Goal: Task Accomplishment & Management: Use online tool/utility

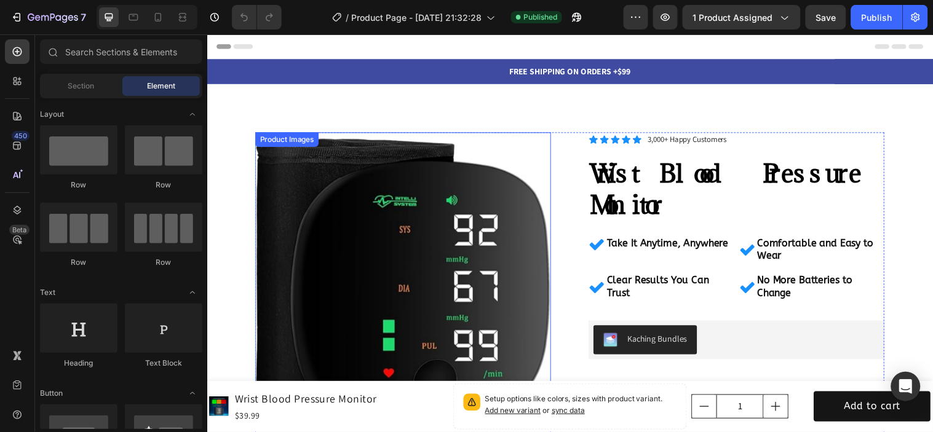
scroll to position [205, 0]
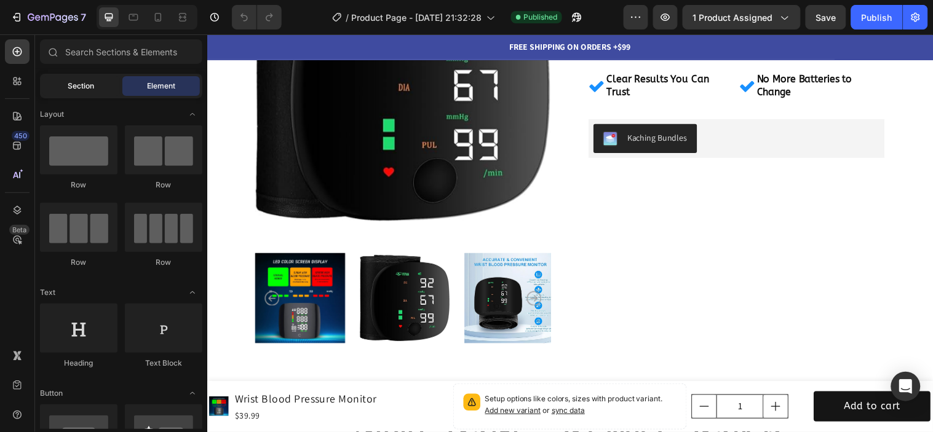
click at [46, 88] on div "Section" at bounding box center [80, 86] width 77 height 20
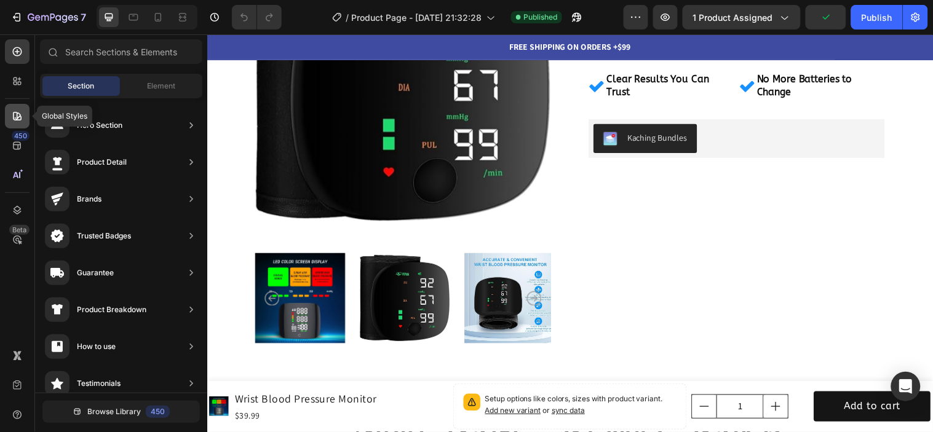
click at [22, 113] on icon at bounding box center [17, 116] width 12 height 12
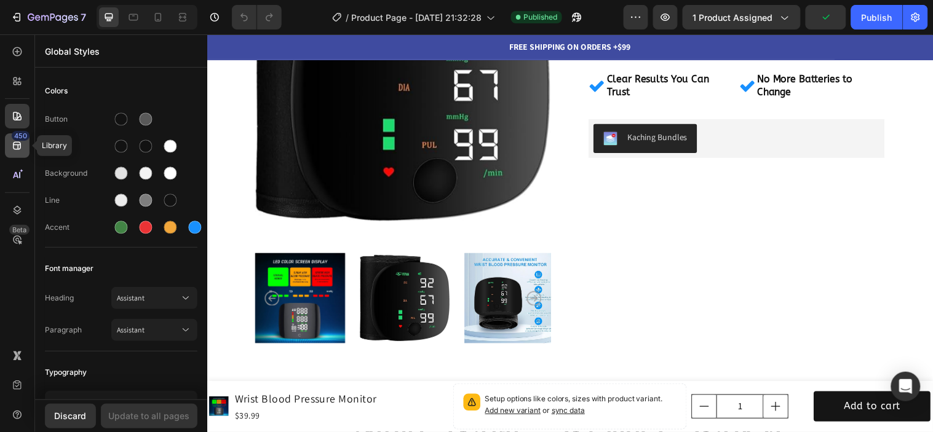
click at [22, 153] on div "450" at bounding box center [17, 145] width 25 height 25
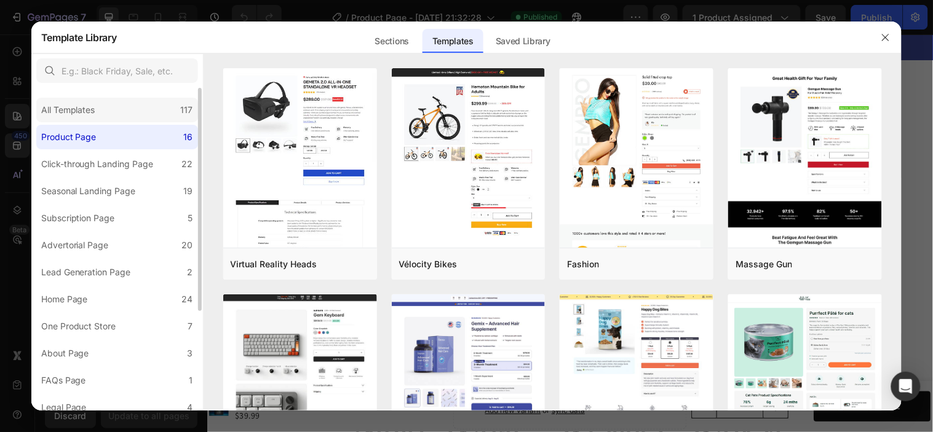
click at [93, 114] on div "All Templates" at bounding box center [68, 110] width 54 height 15
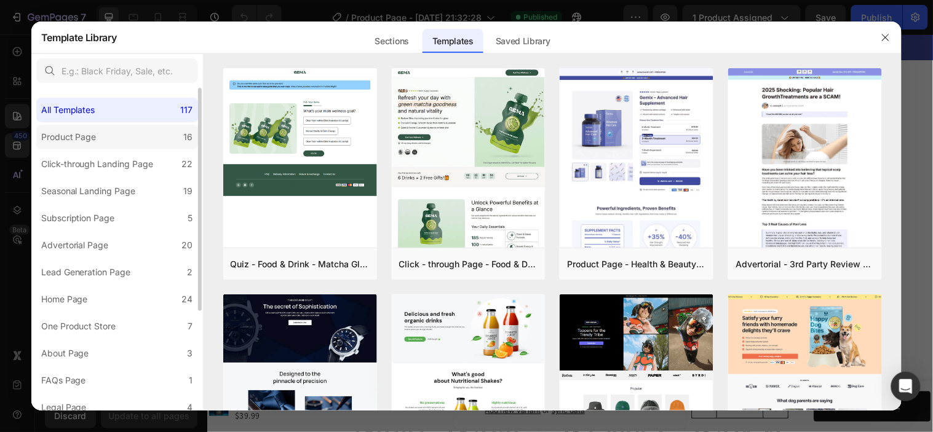
click at [137, 135] on label "Product Page 16" at bounding box center [117, 137] width 162 height 25
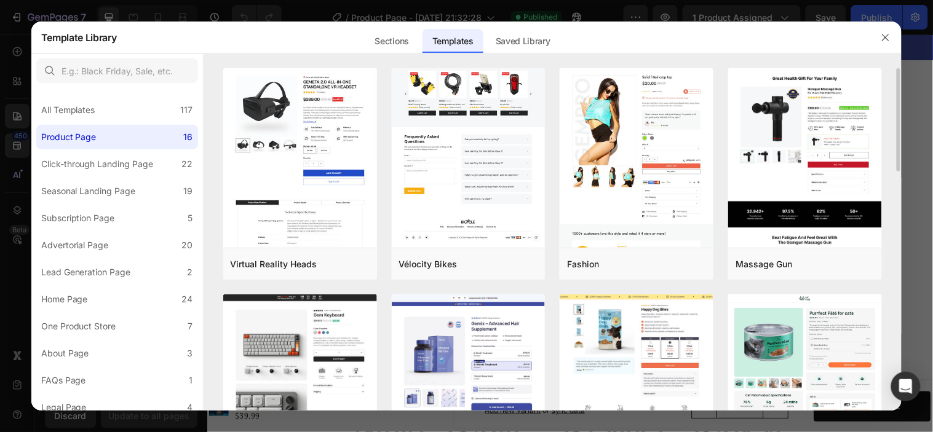
scroll to position [137, 0]
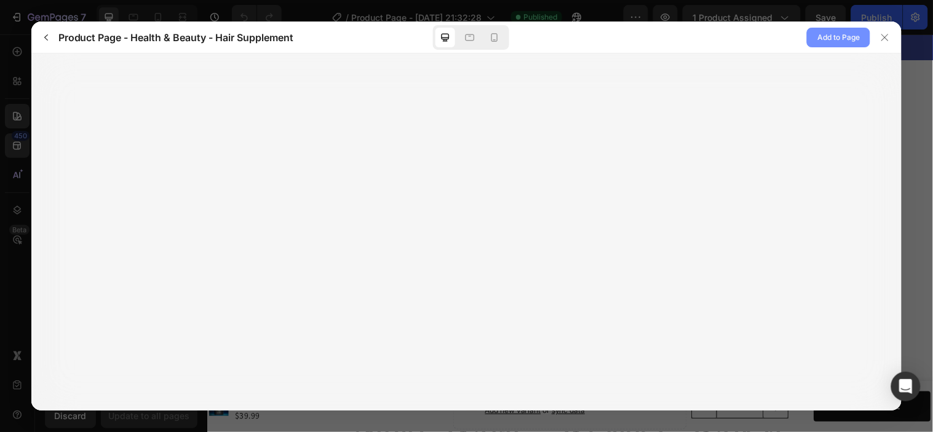
click at [816, 36] on button "Add to Page" at bounding box center [838, 38] width 63 height 20
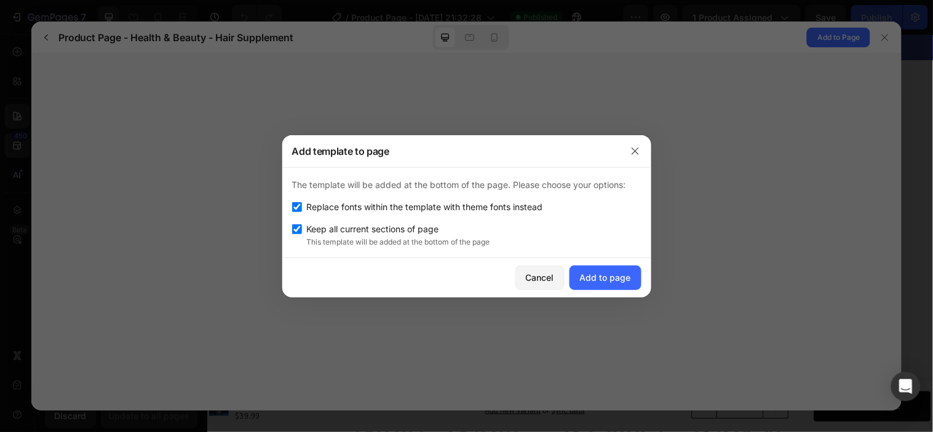
click at [330, 216] on div "The template will be added at the bottom of the page. Please choose your option…" at bounding box center [466, 213] width 369 height 90
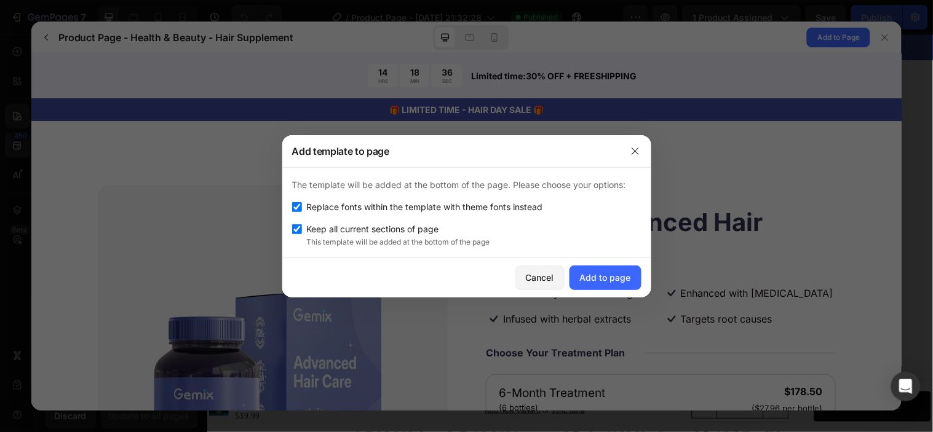
scroll to position [0, 0]
click at [300, 206] on input "checkbox" at bounding box center [297, 207] width 10 height 10
checkbox input "false"
click at [617, 274] on div "Add to page" at bounding box center [605, 277] width 51 height 13
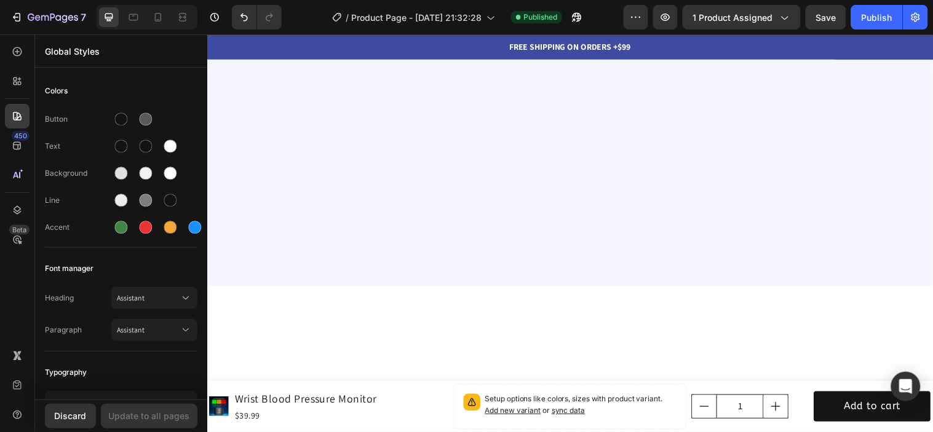
scroll to position [4349, 0]
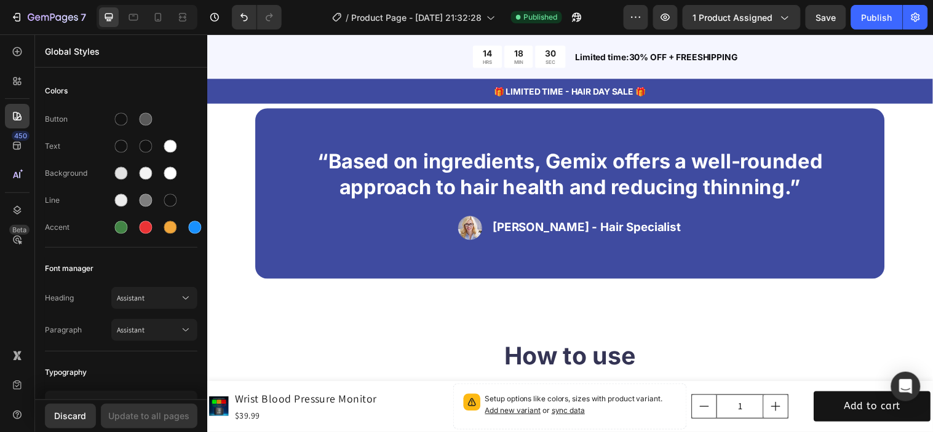
drag, startPoint x: 605, startPoint y: 218, endPoint x: 625, endPoint y: 177, distance: 46.2
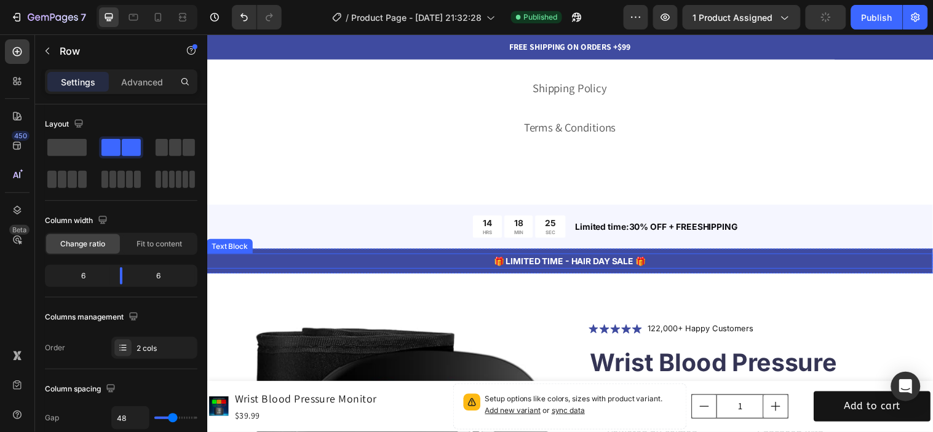
scroll to position [3256, 0]
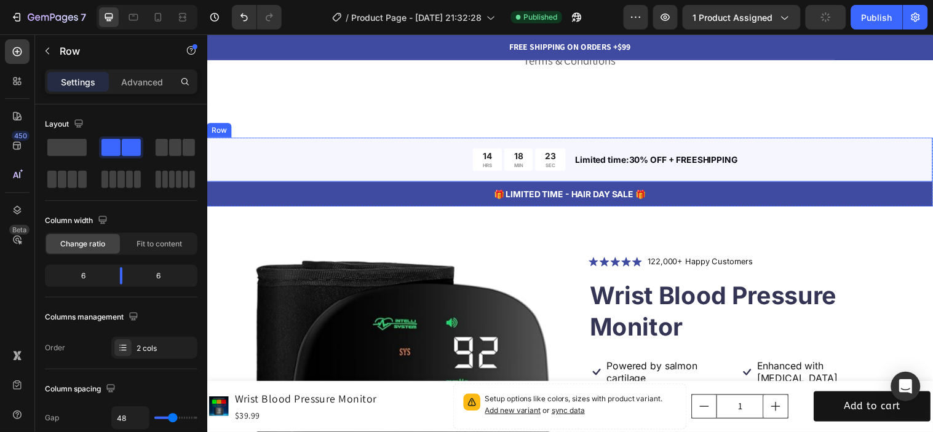
click at [840, 148] on div "14 HRS 18 MIN 23 SEC Countdown Timer Limited time:30% OFF + FREESHIPPING Text B…" at bounding box center [576, 160] width 738 height 45
click at [281, 120] on div at bounding box center [282, 126] width 15 height 15
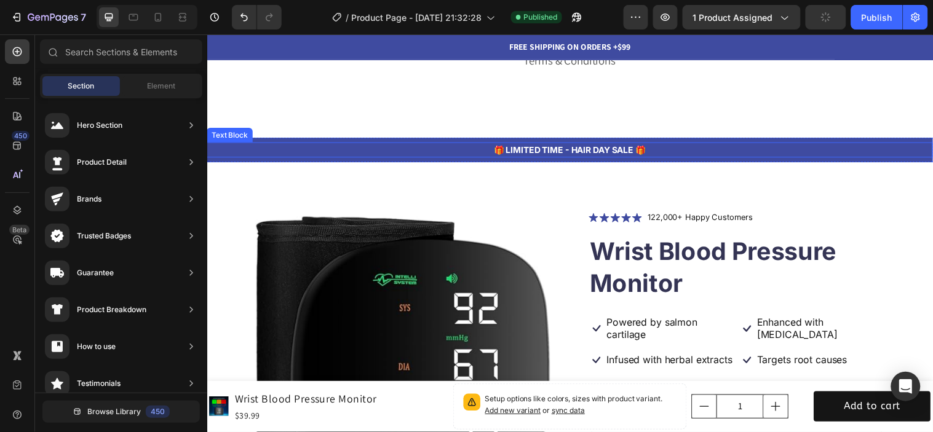
click at [374, 145] on p "🎁 LIMITED TIME - HAIR DAY SALE 🎁" at bounding box center [576, 151] width 736 height 13
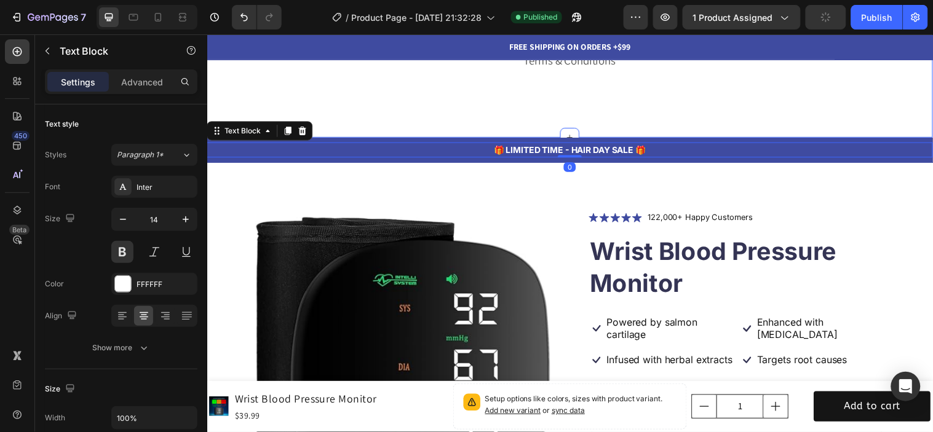
click at [349, 137] on div "Novems Heading Shipping Policy Text block Terms & Conditions Text block Row Sec…" at bounding box center [576, 28] width 738 height 219
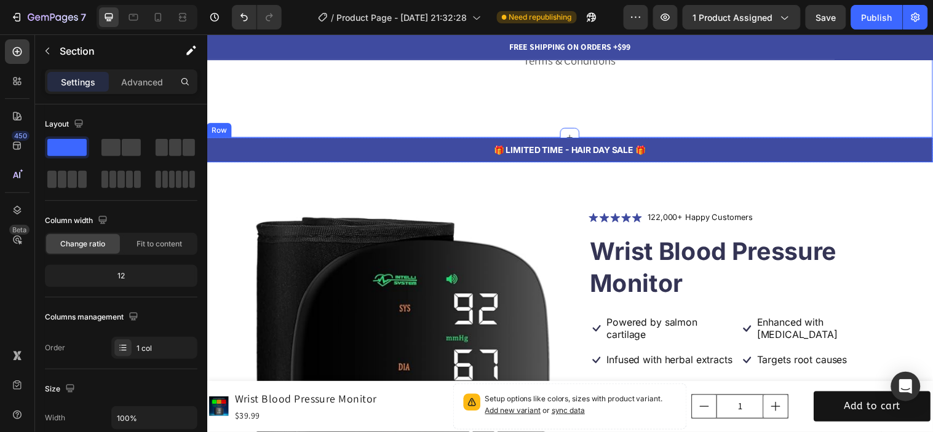
click at [763, 142] on div "🎁 LIMITED TIME - HAIR DAY SALE 🎁 Text Block Row" at bounding box center [576, 150] width 738 height 25
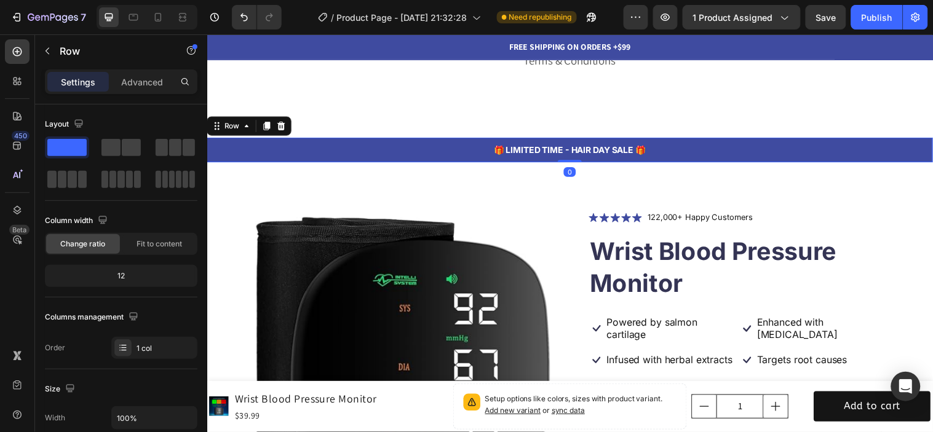
click at [282, 118] on div "Row" at bounding box center [250, 127] width 86 height 20
click at [288, 127] on div at bounding box center [282, 126] width 15 height 15
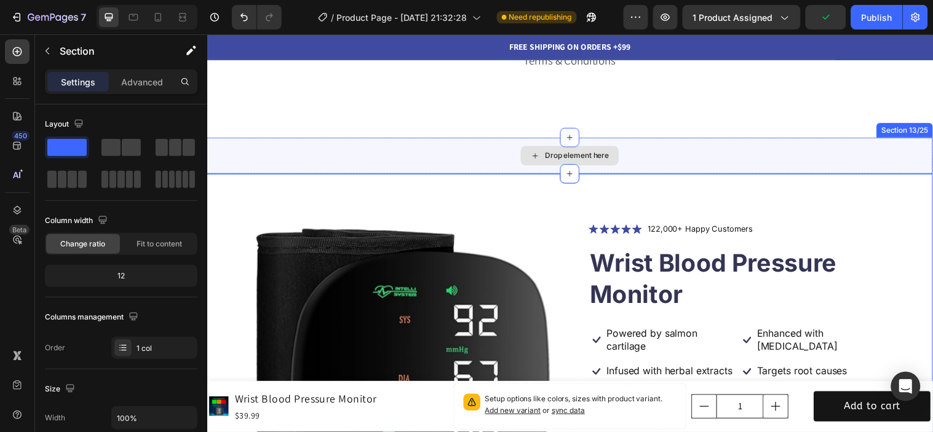
click at [649, 142] on div "Drop element here" at bounding box center [576, 156] width 738 height 37
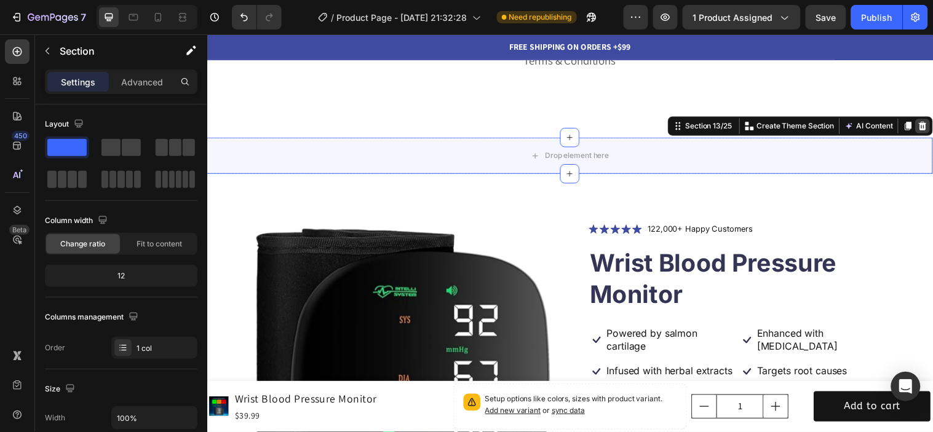
click at [927, 127] on div at bounding box center [934, 126] width 15 height 15
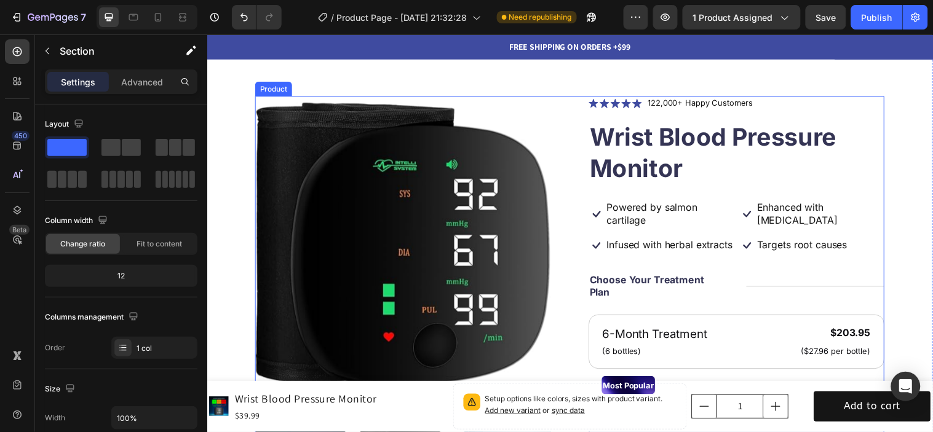
scroll to position [3324, 0]
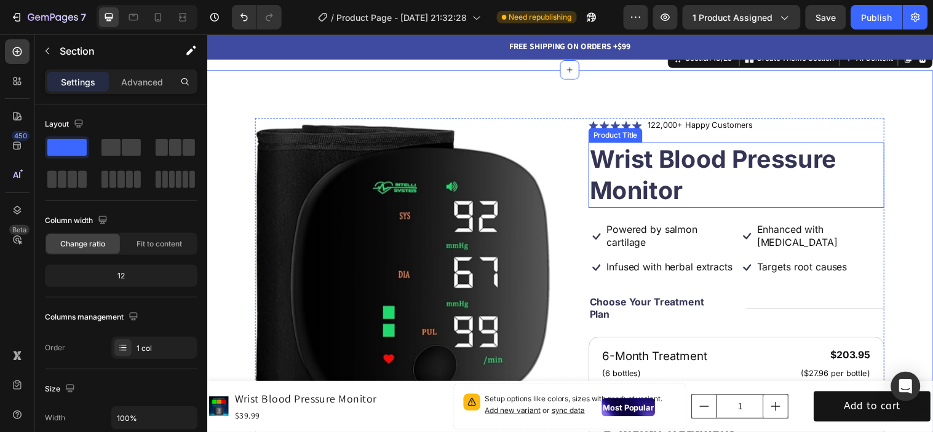
drag, startPoint x: 672, startPoint y: 164, endPoint x: 753, endPoint y: 134, distance: 87.2
click at [672, 164] on h1 "Wrist Blood Pressure Monitor" at bounding box center [745, 177] width 301 height 66
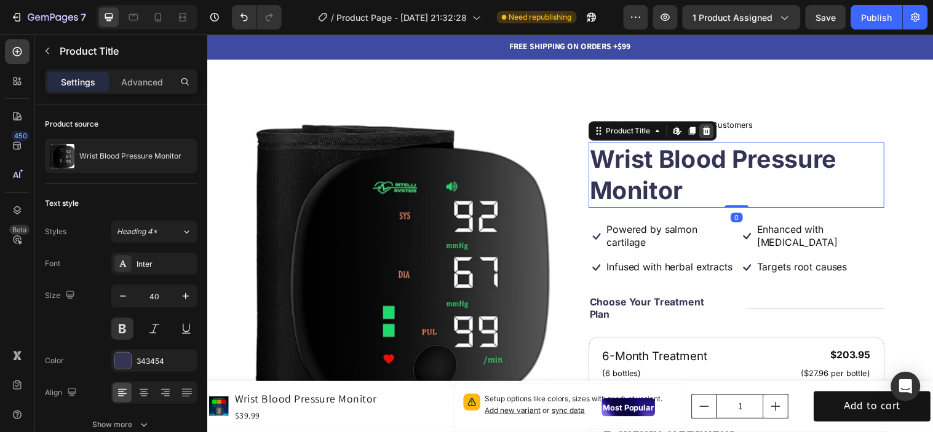
click at [710, 133] on icon at bounding box center [715, 132] width 10 height 10
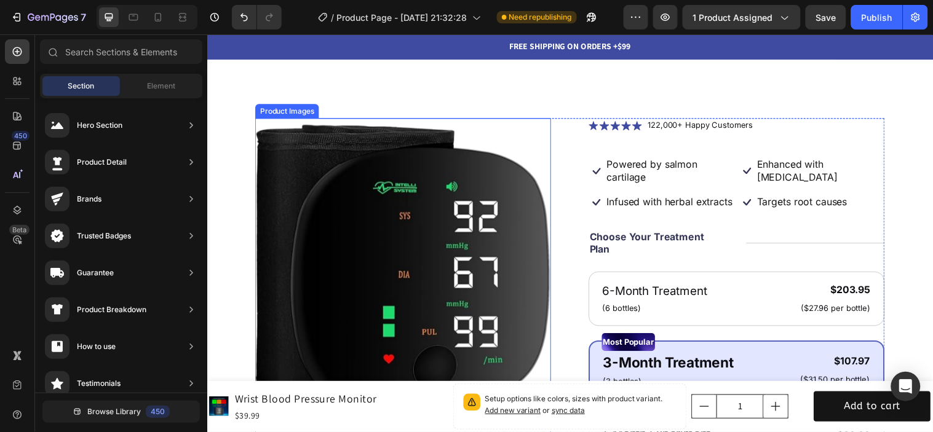
click at [507, 175] on img at bounding box center [406, 269] width 301 height 301
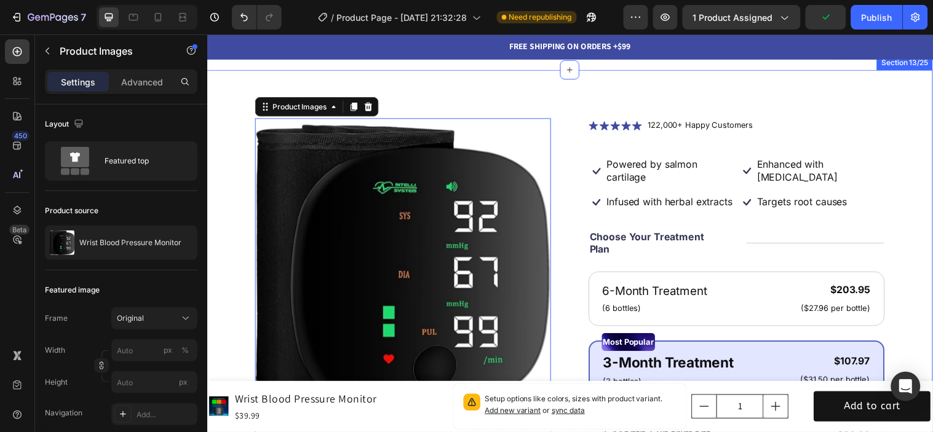
click at [491, 84] on div "Product Images 0 Icon Icon Icon Icon Icon Icon List 122,000+ Happy Customers Te…" at bounding box center [576, 418] width 738 height 696
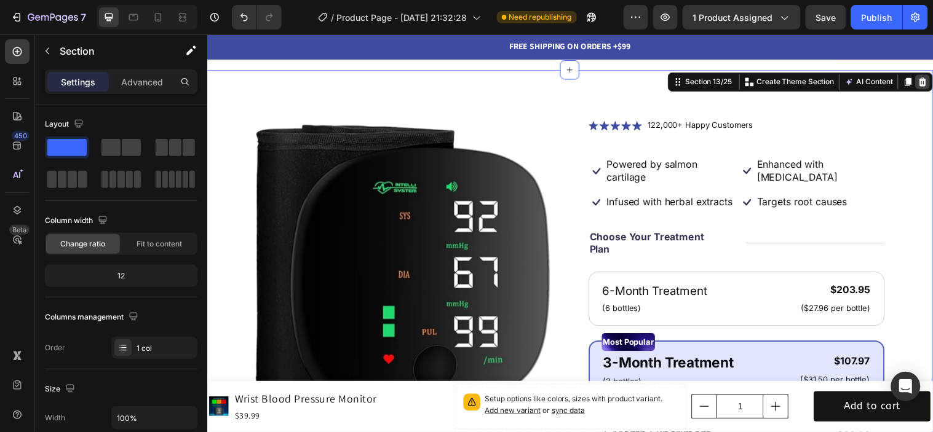
click at [931, 82] on icon at bounding box center [935, 82] width 8 height 9
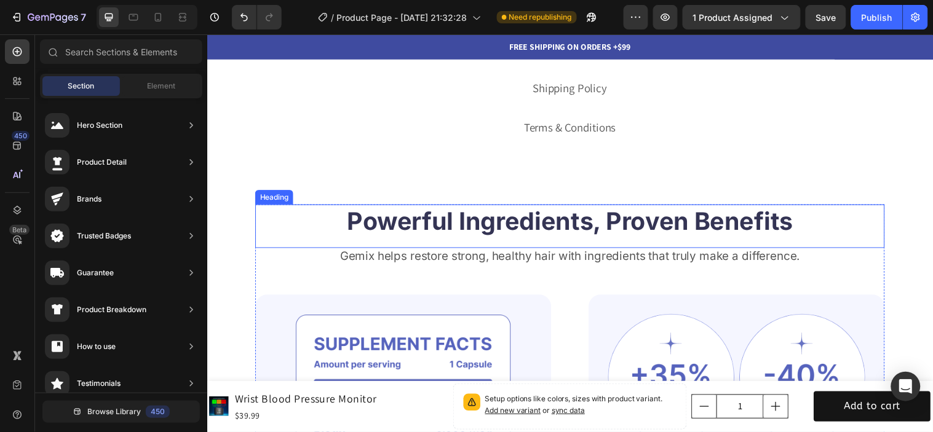
scroll to position [3051, 0]
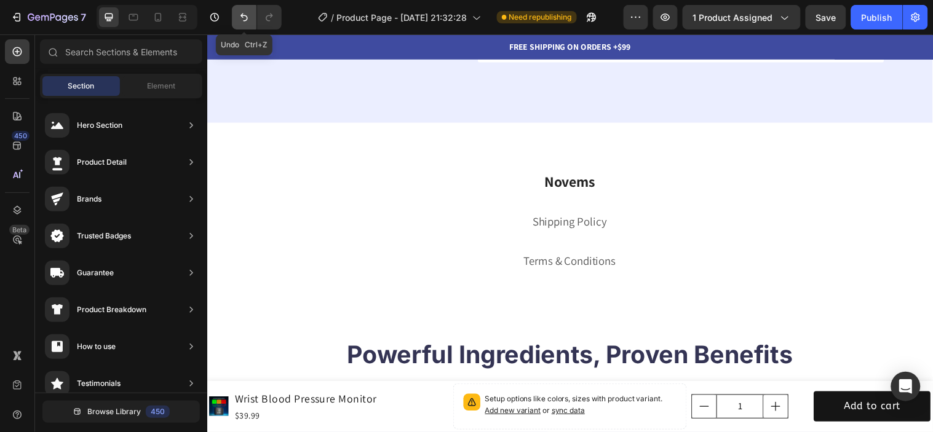
click at [238, 18] on icon "Undo/Redo" at bounding box center [244, 17] width 12 height 12
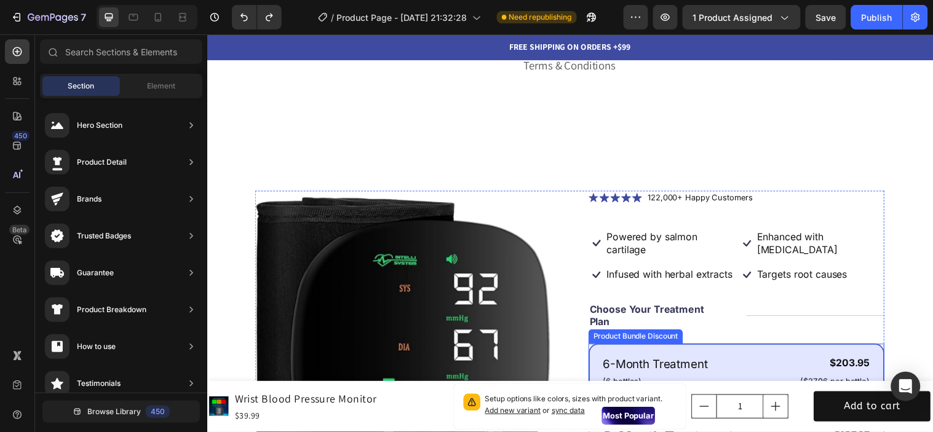
scroll to position [3324, 0]
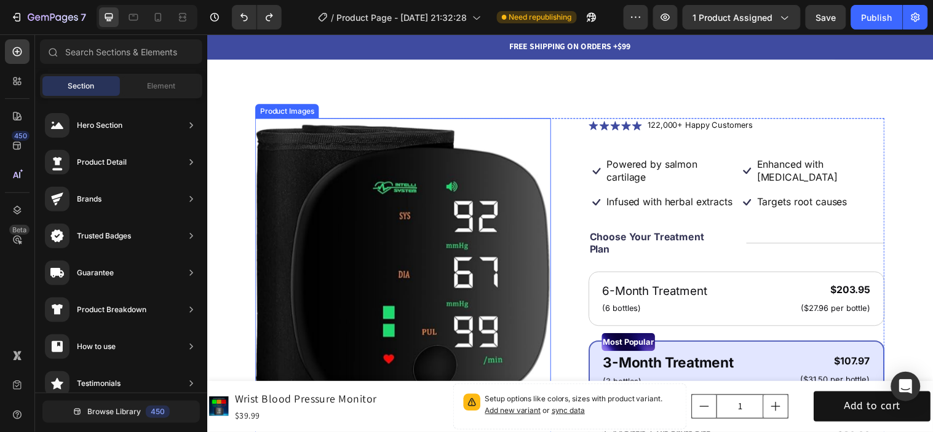
click at [515, 188] on img at bounding box center [406, 269] width 301 height 301
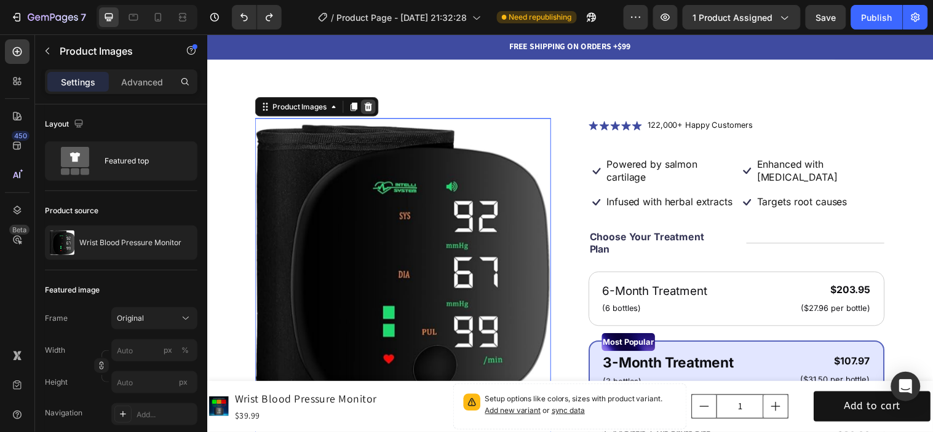
click at [376, 109] on div at bounding box center [370, 107] width 15 height 15
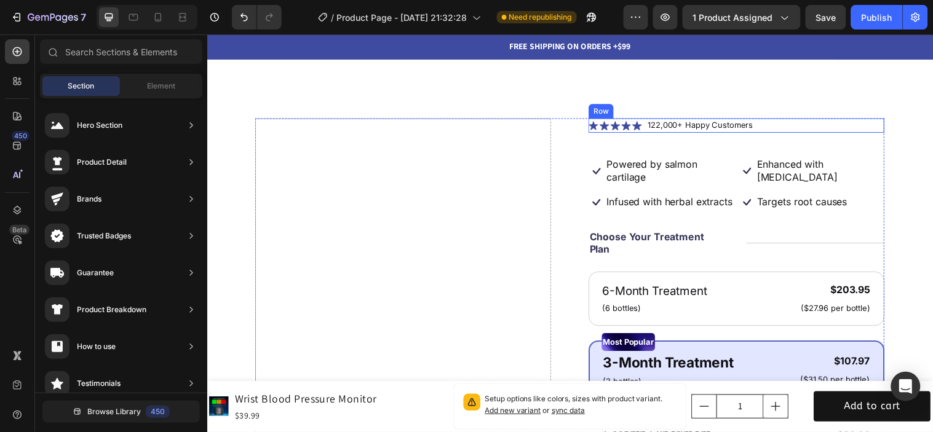
click at [793, 119] on div "Icon Icon Icon Icon Icon Icon List 122,000+ Happy Customers Text Block Row" at bounding box center [745, 126] width 301 height 15
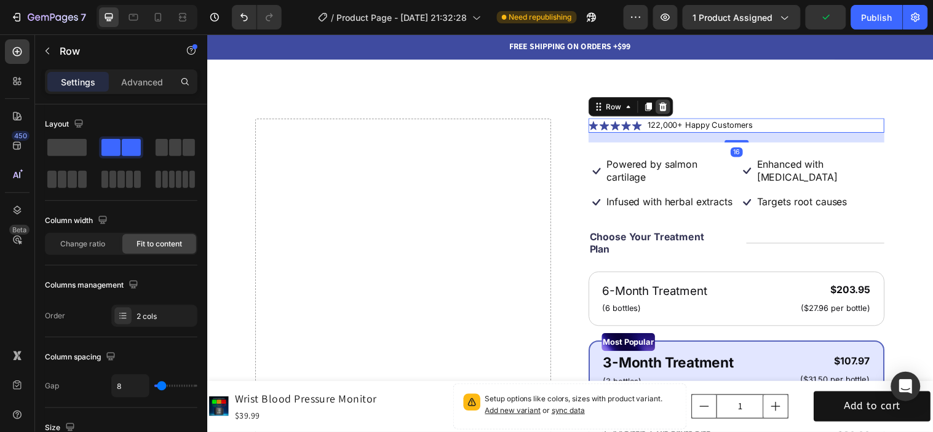
click at [667, 106] on icon at bounding box center [671, 107] width 8 height 9
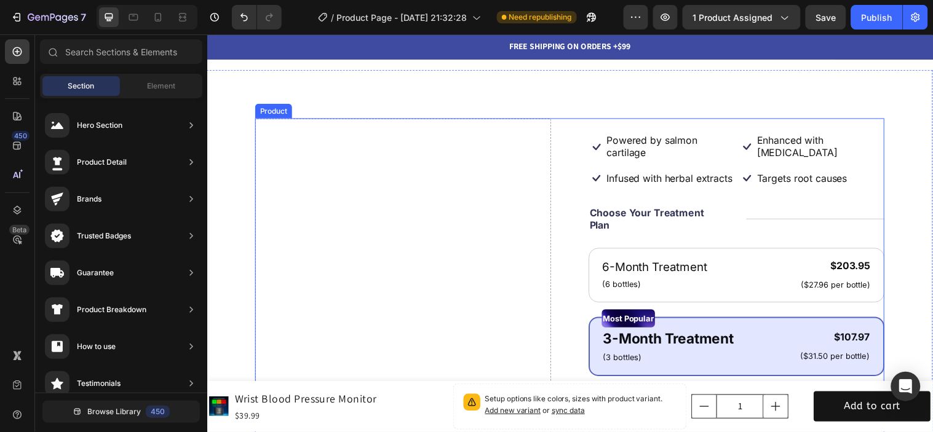
click at [464, 155] on div "Drop element here" at bounding box center [406, 399] width 301 height 560
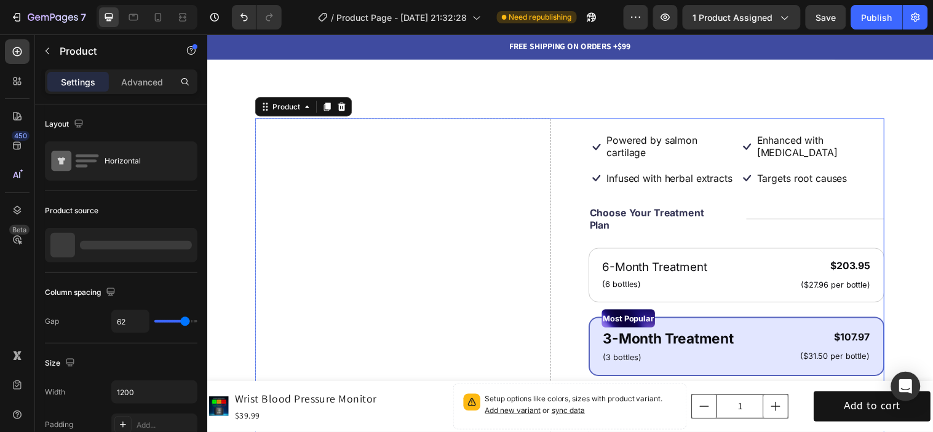
click at [694, 170] on div "Icon Powered by salmon cartilage Text Block Row Icon Enhanced with [MEDICAL_DAT…" at bounding box center [745, 399] width 301 height 560
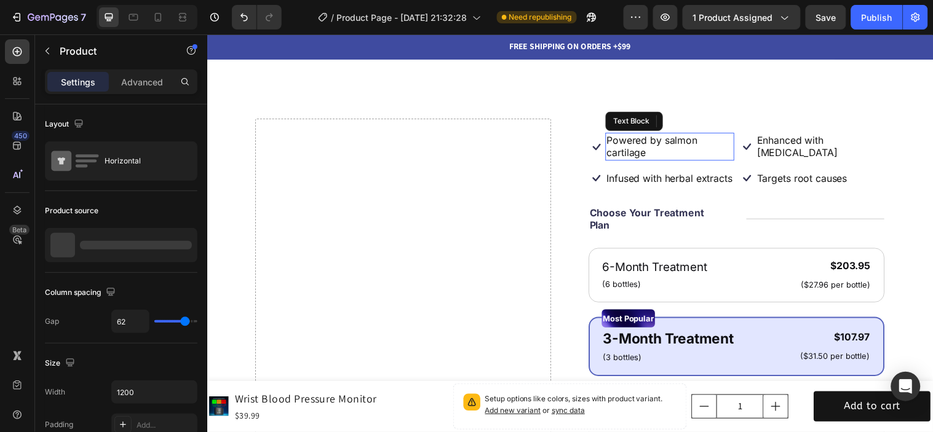
click at [695, 150] on p "Powered by salmon cartilage" at bounding box center [677, 148] width 129 height 26
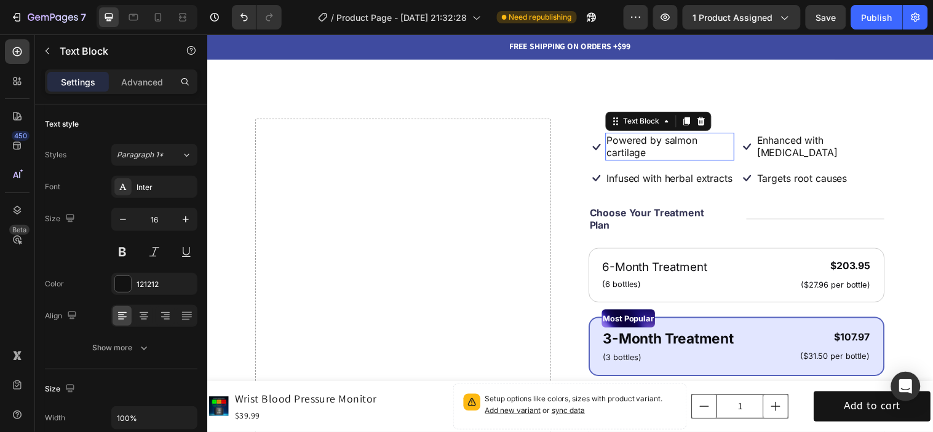
click at [680, 143] on p "Powered by salmon cartilage" at bounding box center [677, 148] width 129 height 26
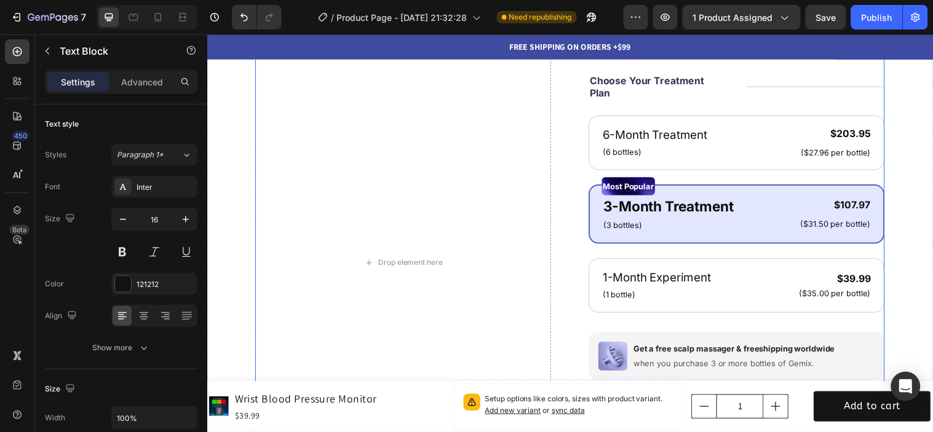
scroll to position [3461, 0]
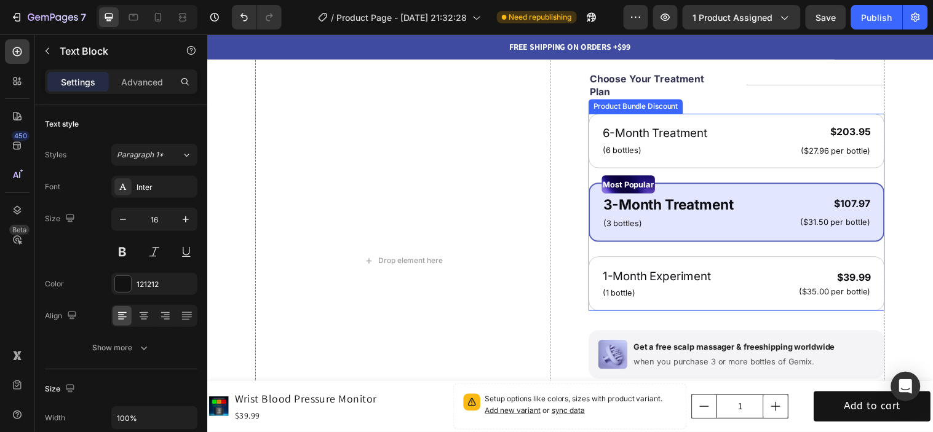
click at [721, 268] on div "6-Month Treatment Text Block (6 bottles) Text Block $203.95 Product Price Produ…" at bounding box center [745, 214] width 301 height 200
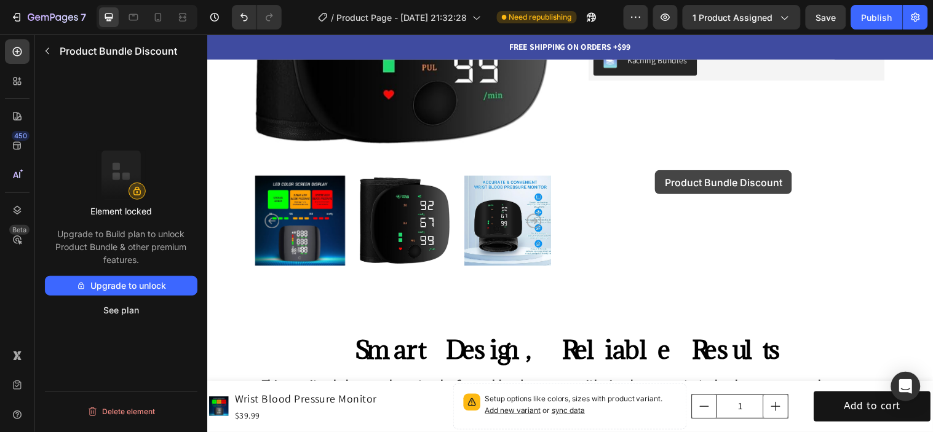
scroll to position [273, 0]
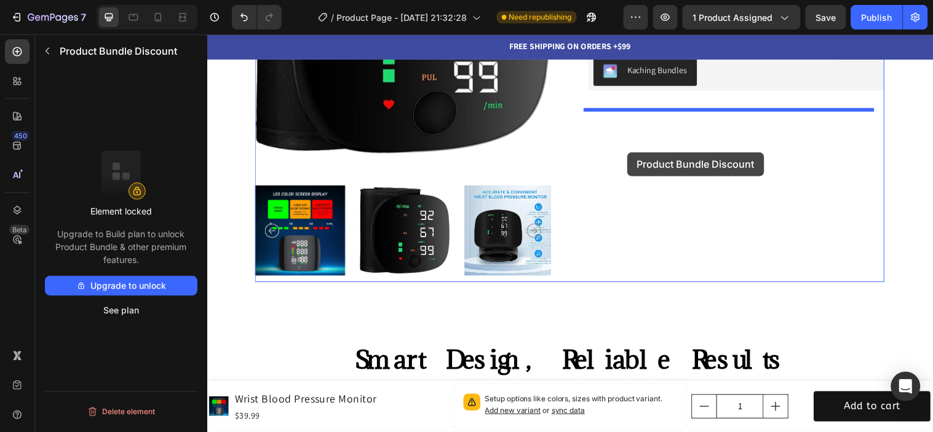
drag, startPoint x: 721, startPoint y: 268, endPoint x: 633, endPoint y: 154, distance: 144.3
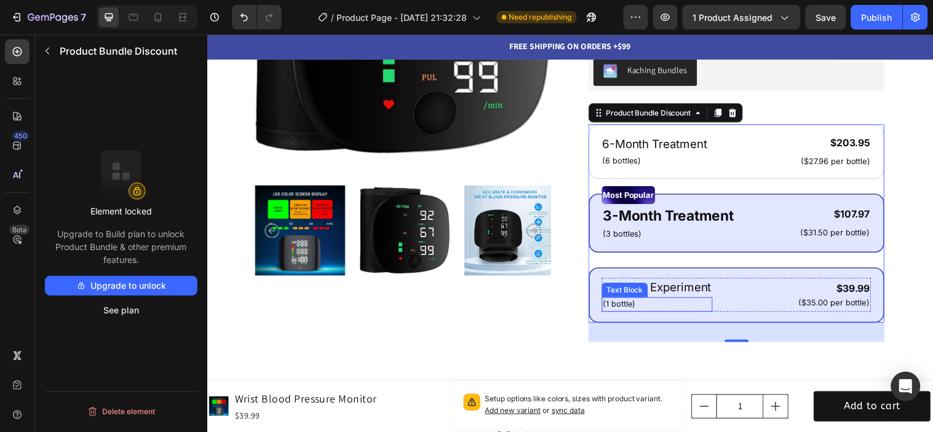
click at [636, 290] on div "Text Block" at bounding box center [632, 293] width 42 height 11
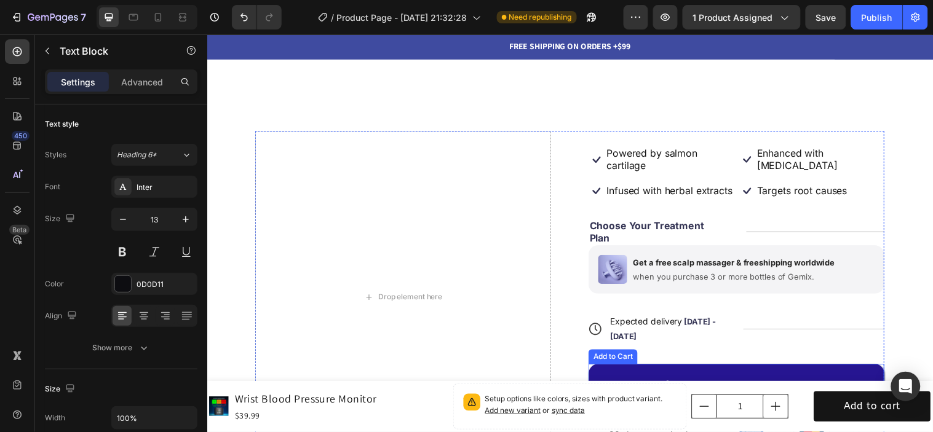
scroll to position [4236, 0]
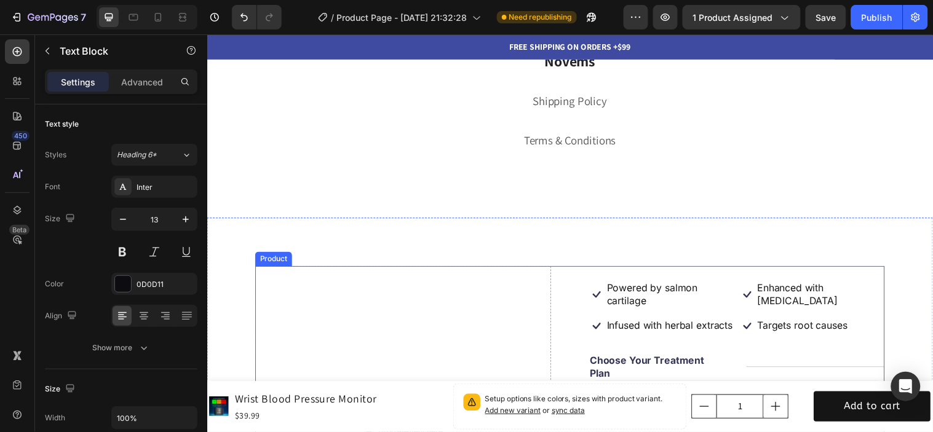
click at [585, 289] on div "Drop element here Icon Powered by salmon cartilage Text Block Row Icon Enhanced…" at bounding box center [576, 437] width 640 height 337
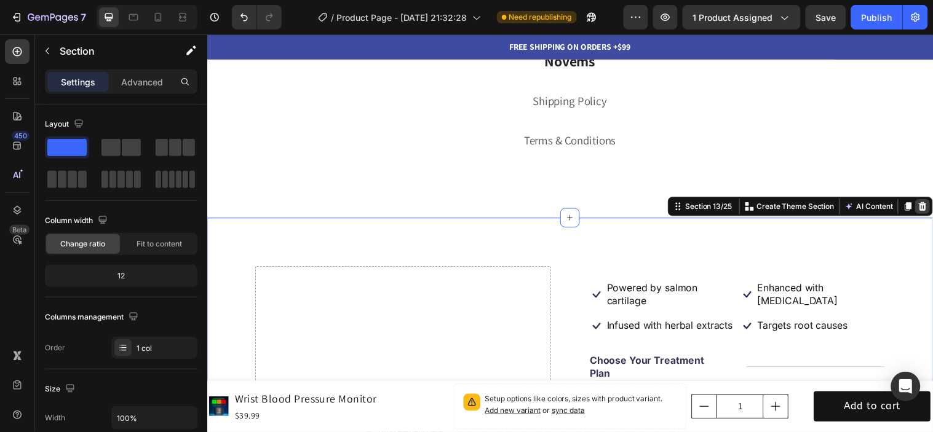
click at [927, 204] on div at bounding box center [934, 208] width 15 height 15
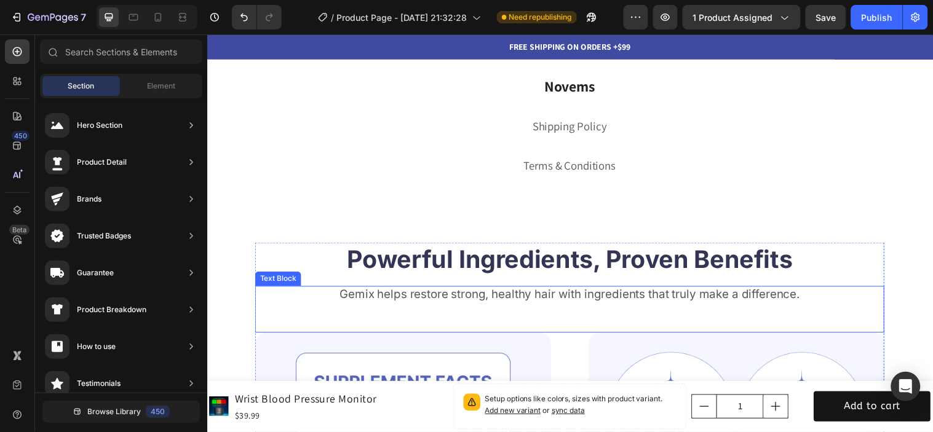
scroll to position [4168, 0]
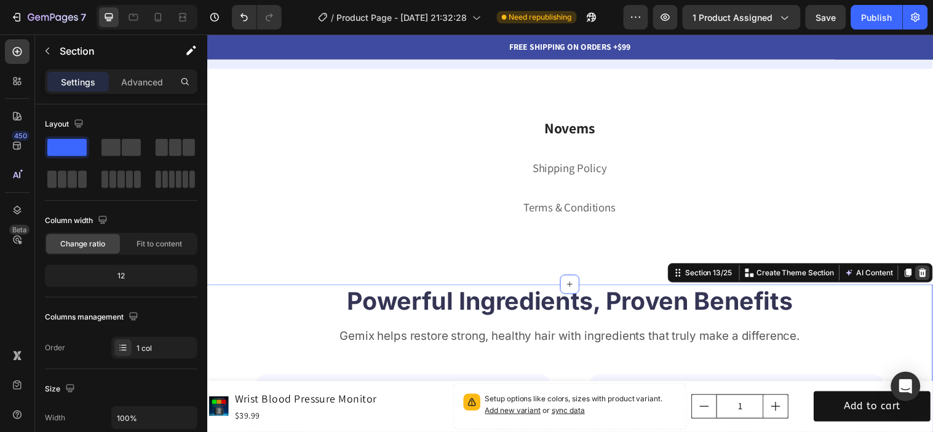
click at [929, 273] on icon at bounding box center [934, 276] width 10 height 10
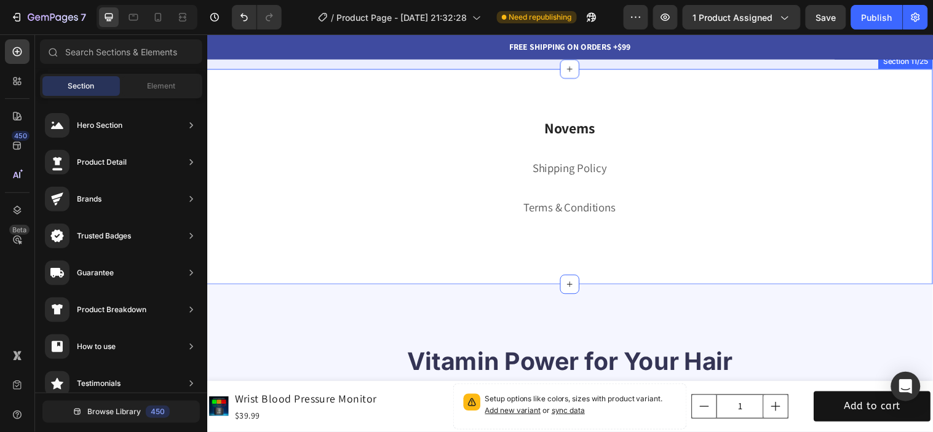
scroll to position [4305, 0]
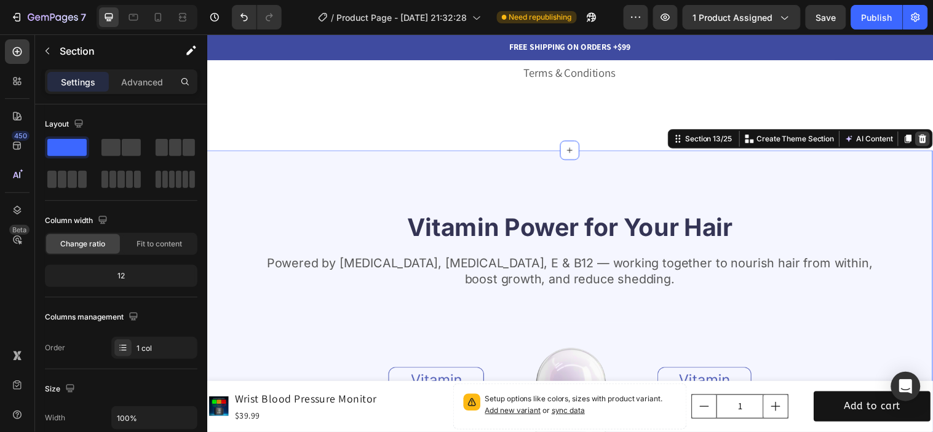
click at [929, 135] on icon at bounding box center [934, 140] width 10 height 10
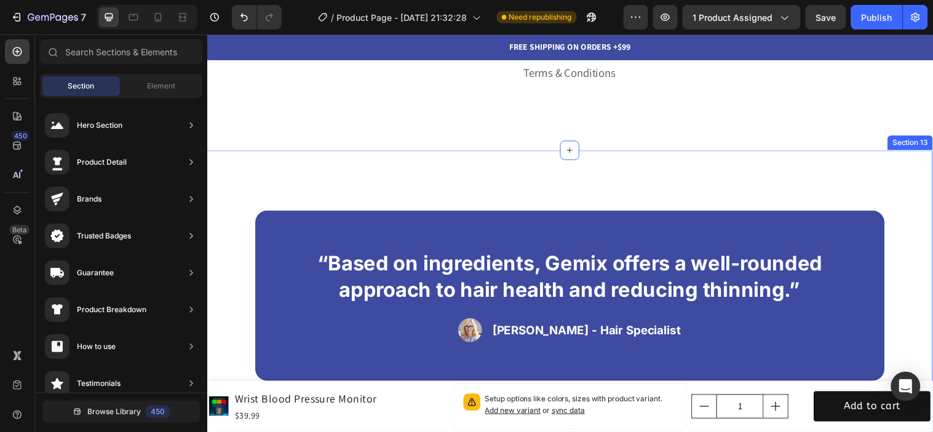
scroll to position [4373, 0]
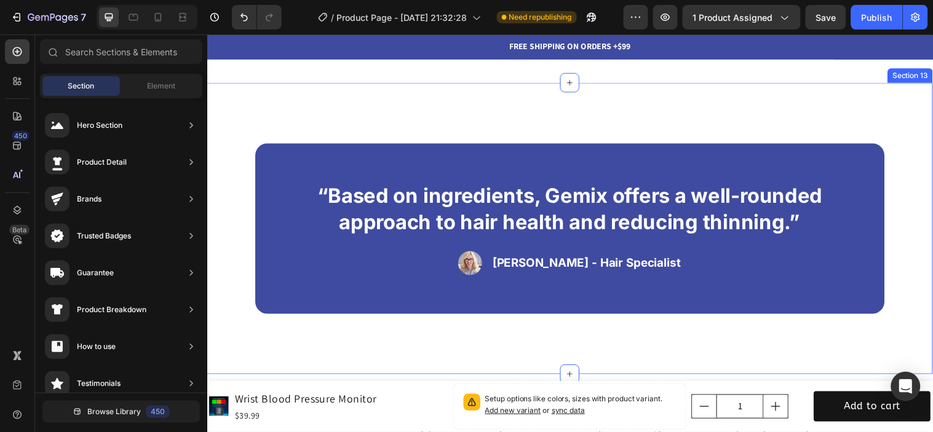
click at [897, 161] on div "“Based on ingredients, Gemix offers a well-rounded approach to hair health and …" at bounding box center [576, 231] width 738 height 296
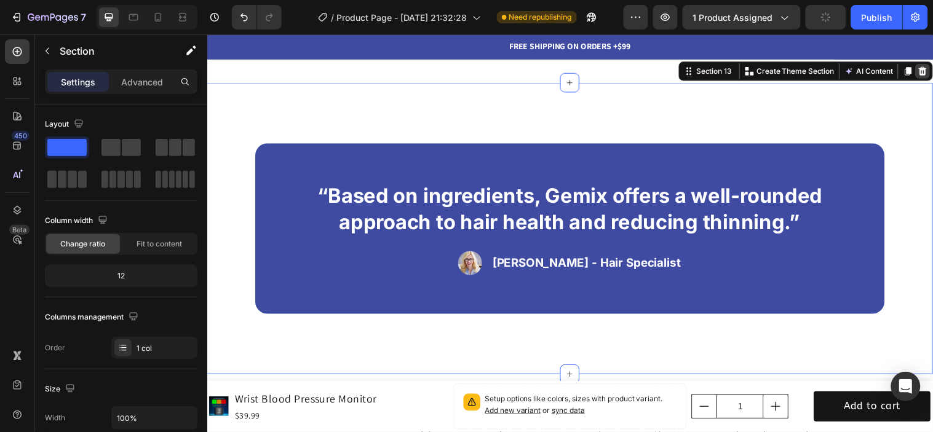
click at [931, 73] on icon at bounding box center [935, 71] width 8 height 9
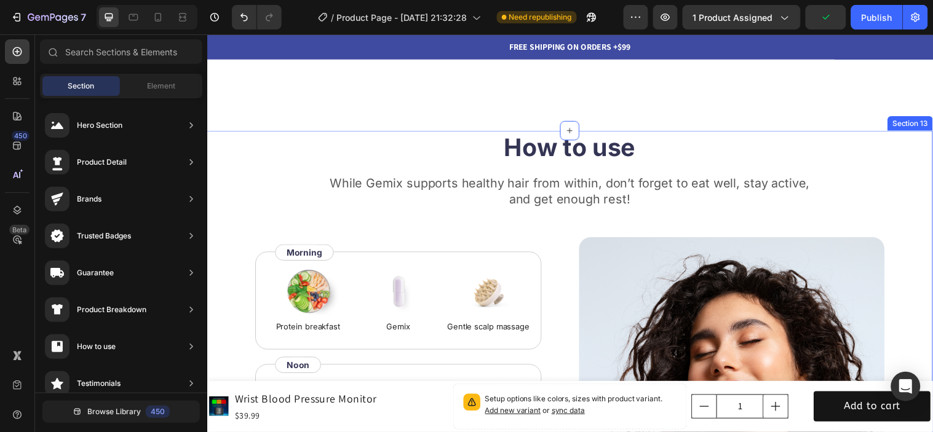
scroll to position [4305, 0]
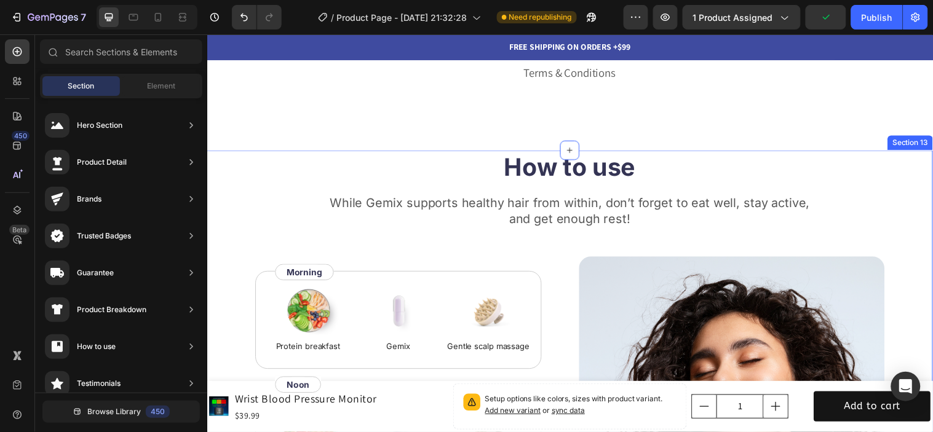
click at [917, 188] on div "How to use Heading While Gemix supports healthy hair from within, don’t forget …" at bounding box center [576, 407] width 738 height 512
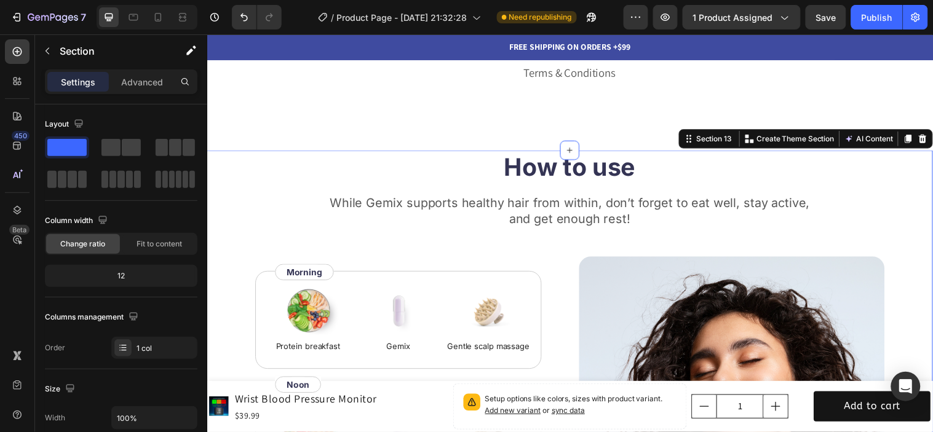
click at [932, 141] on div "Section 13 You can create reusable sections Create Theme Section AI Content Wri…" at bounding box center [815, 140] width 258 height 20
click at [931, 145] on div at bounding box center [934, 139] width 15 height 15
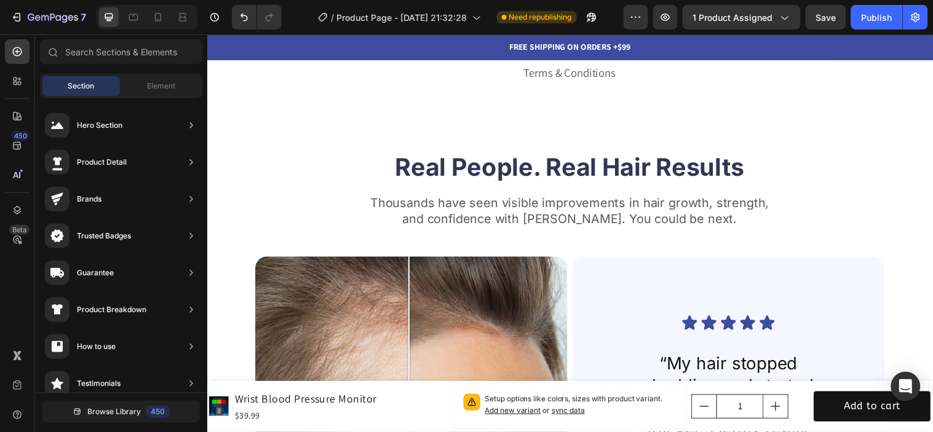
scroll to position [4373, 0]
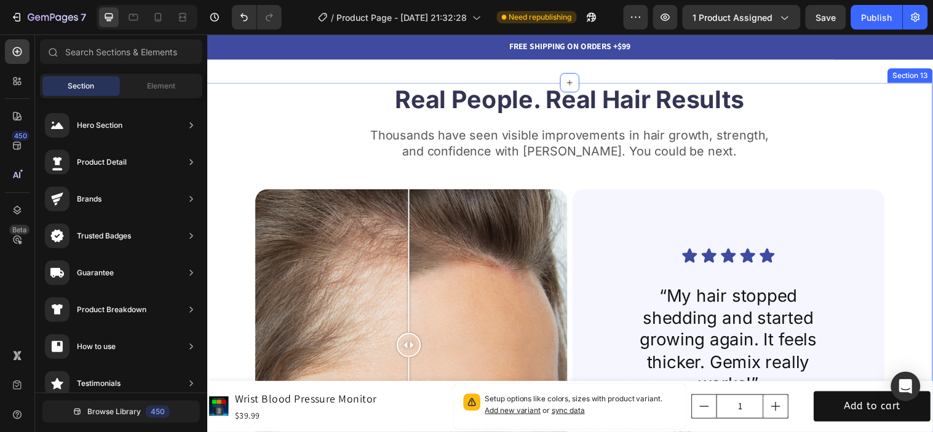
click at [910, 151] on div "Real People. Real Hair Results Heading Thousands have seen visible improvements…" at bounding box center [576, 331] width 738 height 497
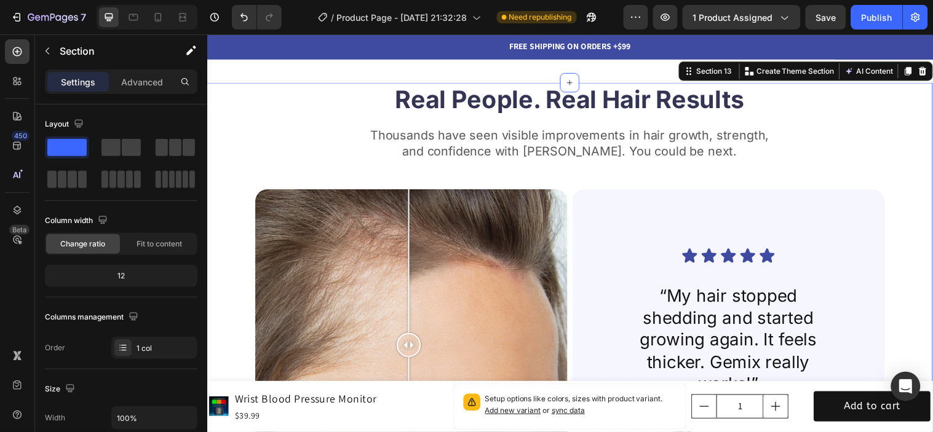
click at [929, 74] on icon at bounding box center [934, 71] width 10 height 10
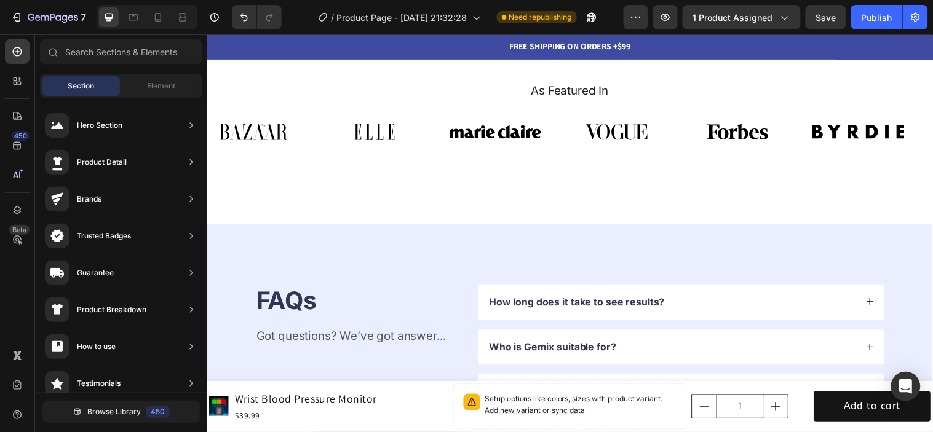
scroll to position [4442, 0]
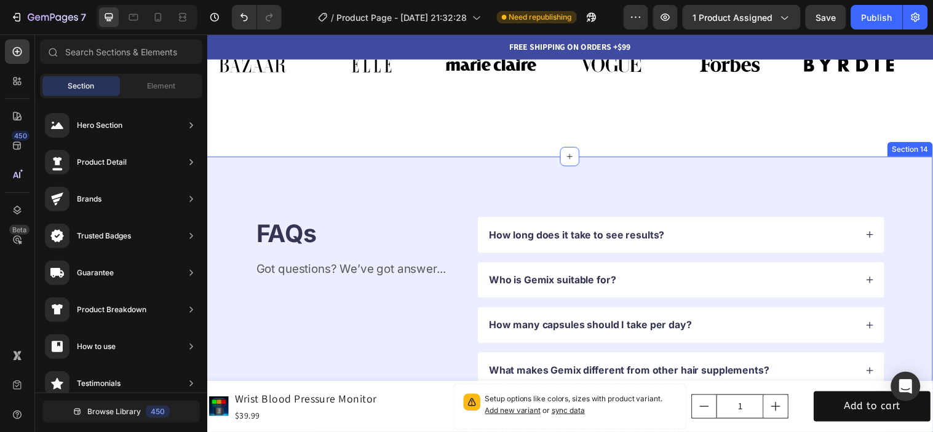
click at [910, 162] on div "FAQs Heading Got questions? We’ve got answer... Text Block How long does it tak…" at bounding box center [576, 352] width 738 height 389
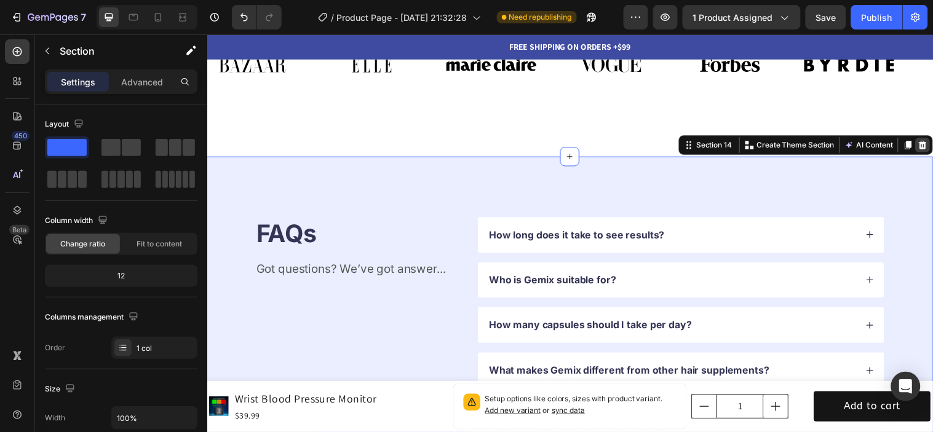
click at [930, 146] on div at bounding box center [934, 146] width 15 height 15
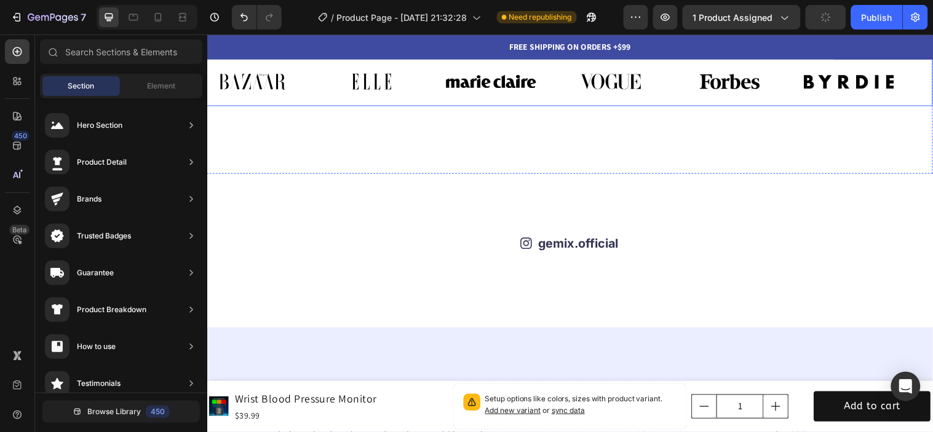
scroll to position [4373, 0]
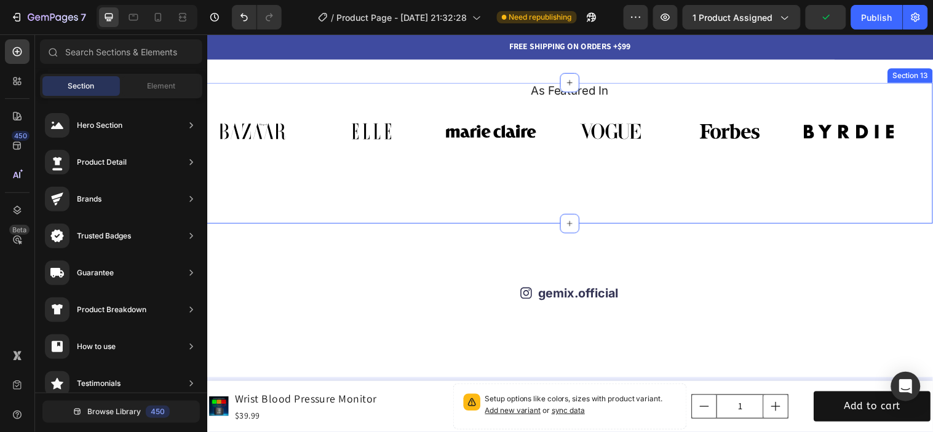
drag, startPoint x: 886, startPoint y: 173, endPoint x: 865, endPoint y: 135, distance: 43.3
click at [886, 170] on div "As Featured In Heading Image Image Image Image Image Image Image Image Image Im…" at bounding box center [576, 154] width 738 height 143
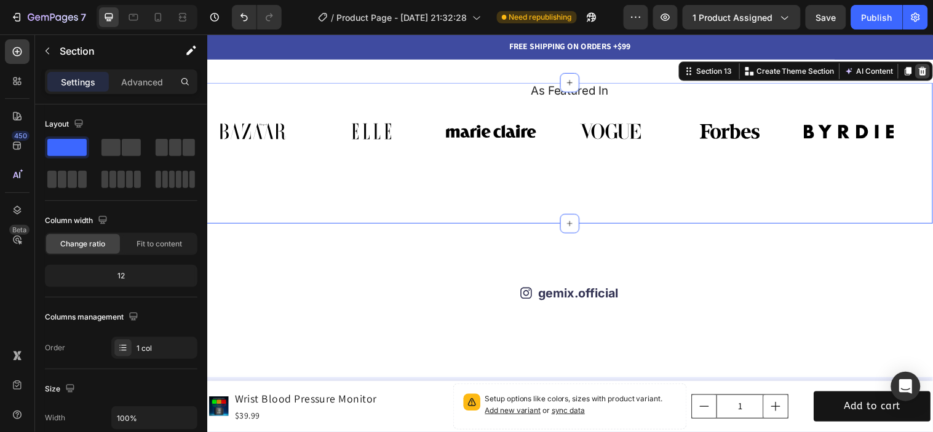
click at [929, 71] on icon at bounding box center [934, 71] width 10 height 10
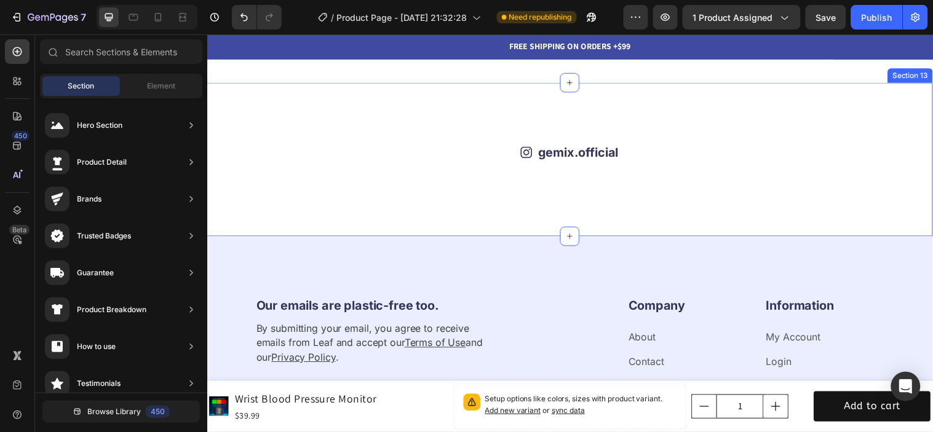
click at [899, 124] on div "Icon gemix.official Text Block Row Image Image Image Image Image Image Image Im…" at bounding box center [576, 161] width 738 height 156
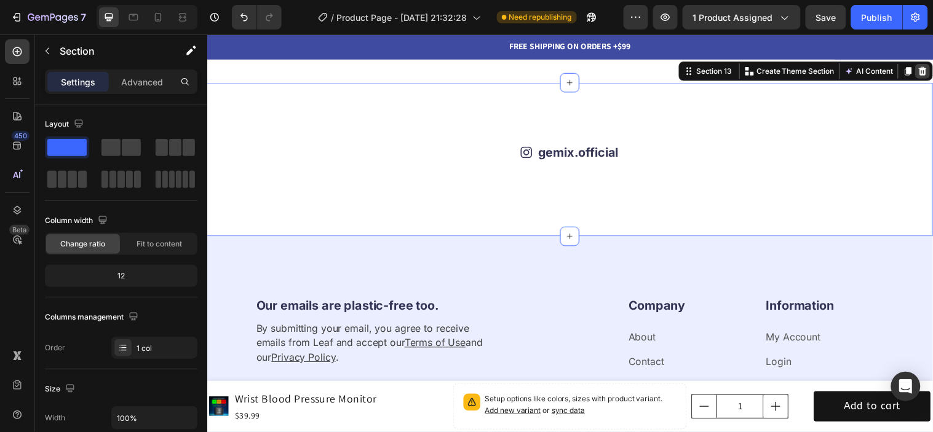
click at [929, 72] on icon at bounding box center [934, 71] width 10 height 10
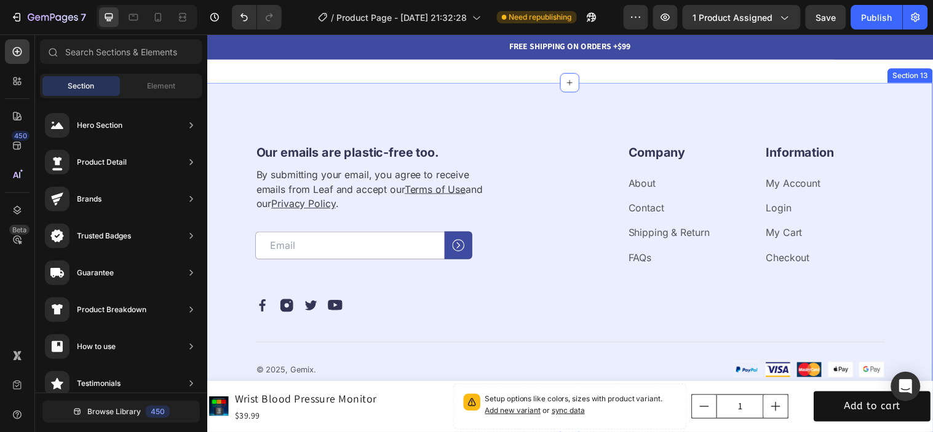
click at [916, 132] on div "Our emails are plastic-free too. Heading By submitting your email, you agree to…" at bounding box center [576, 264] width 738 height 362
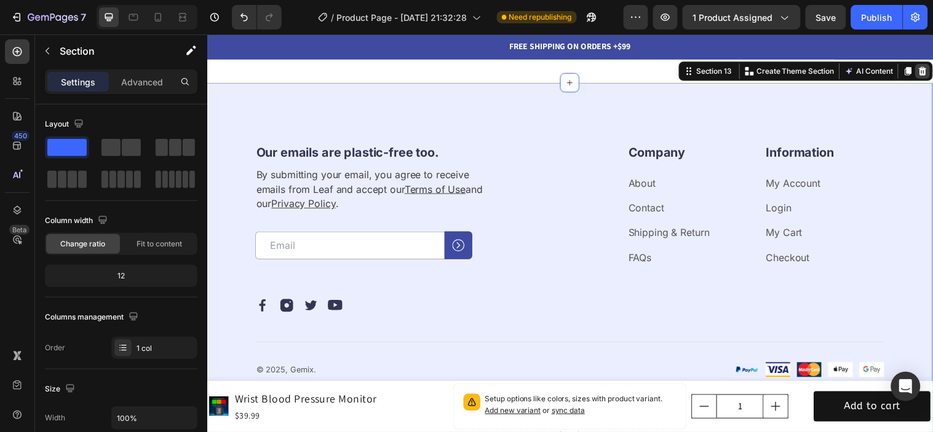
click at [929, 66] on icon at bounding box center [934, 71] width 10 height 10
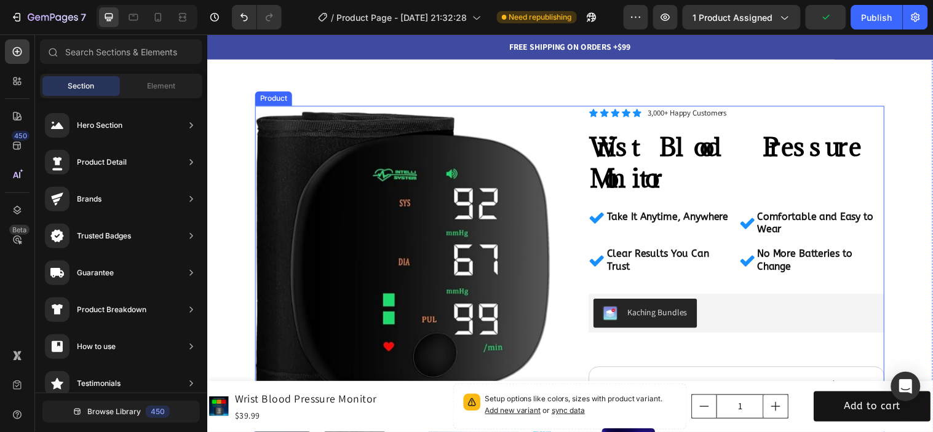
scroll to position [0, 0]
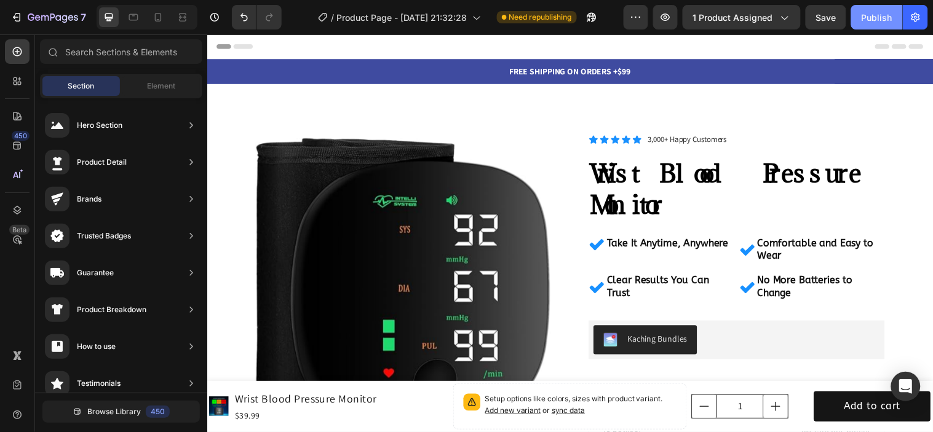
click at [892, 25] on button "Publish" at bounding box center [877, 17] width 52 height 25
click at [868, 20] on div "Publish" at bounding box center [877, 17] width 31 height 13
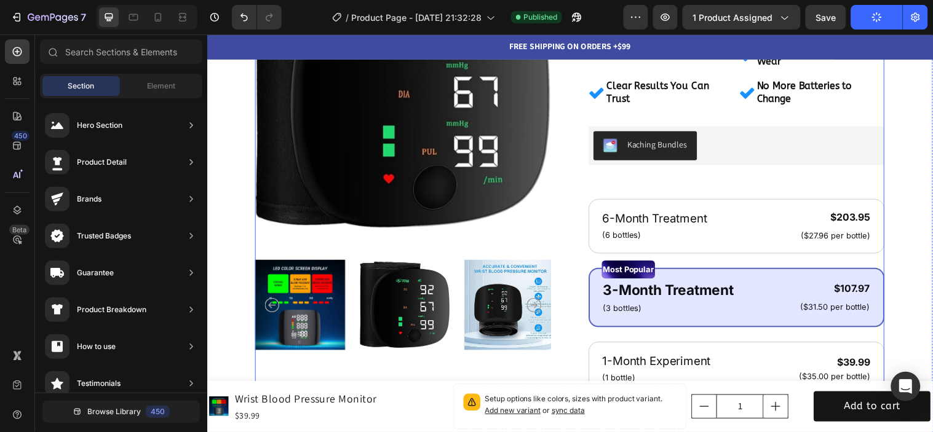
scroll to position [205, 0]
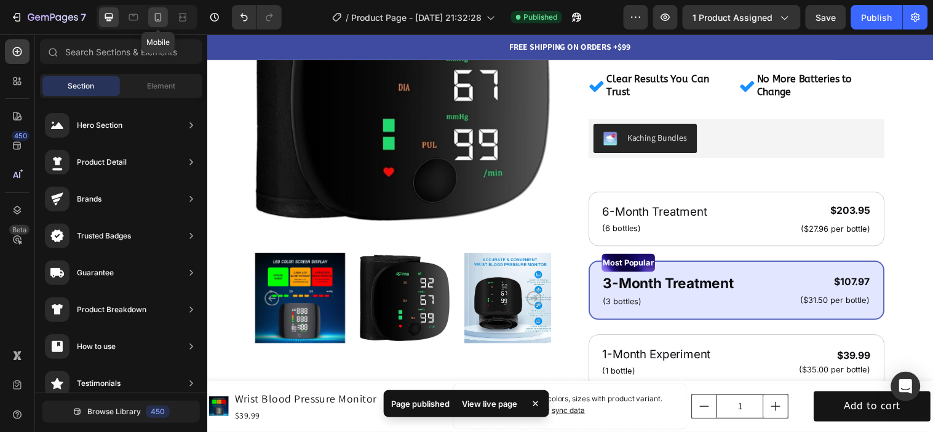
click at [156, 22] on icon at bounding box center [158, 17] width 12 height 12
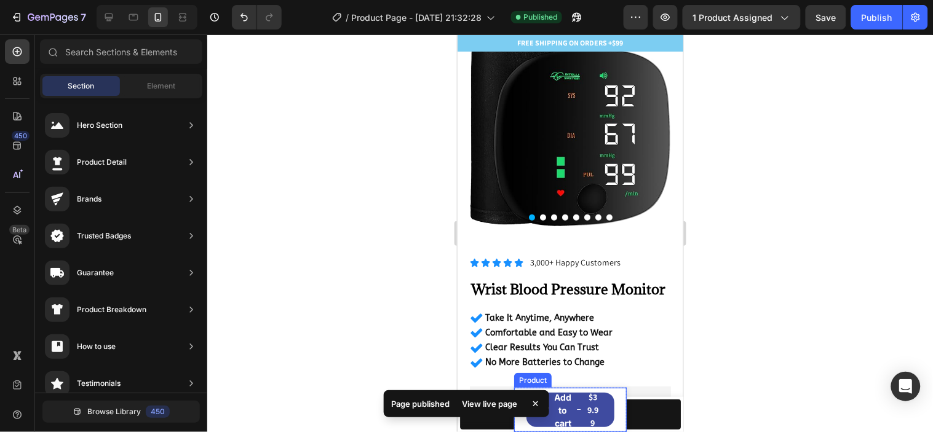
scroll to position [68, 0]
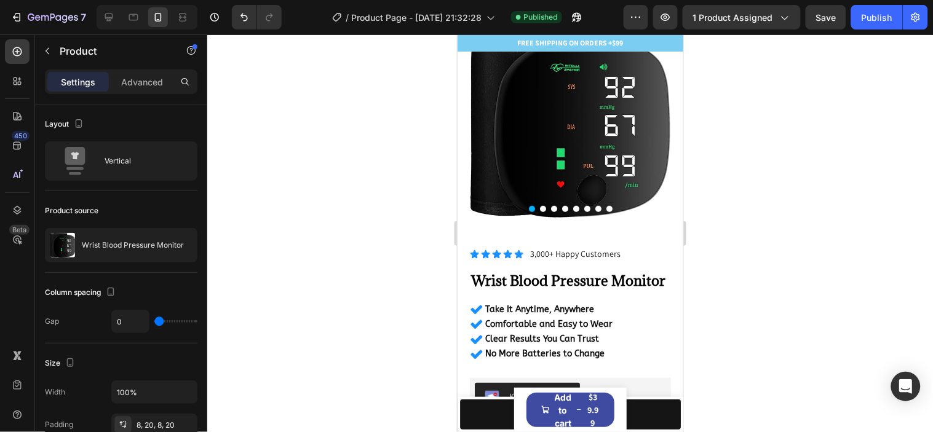
click at [610, 392] on div "Product Images Wrist Blood Pressure Monitor Product Title $39.99 Product Price …" at bounding box center [570, 409] width 113 height 44
click at [598, 394] on button "Add to cart $39.99" at bounding box center [570, 409] width 89 height 34
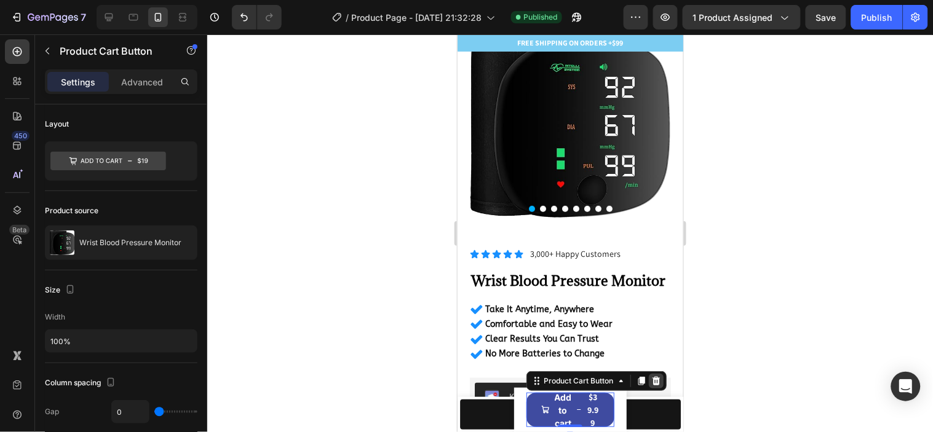
click at [653, 384] on icon at bounding box center [655, 380] width 8 height 9
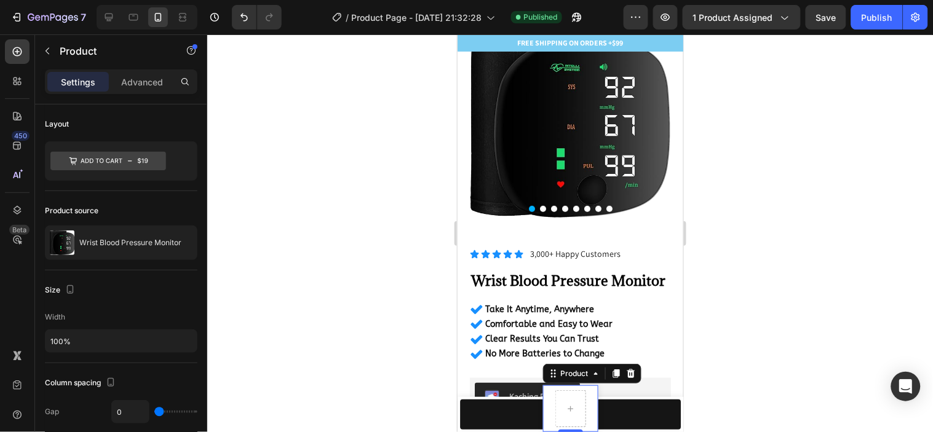
click at [585, 395] on div "Product Images Wrist Blood Pressure Monitor Product Title $39.99 Product Price …" at bounding box center [569, 408] width 55 height 47
click at [627, 370] on icon at bounding box center [630, 373] width 10 height 10
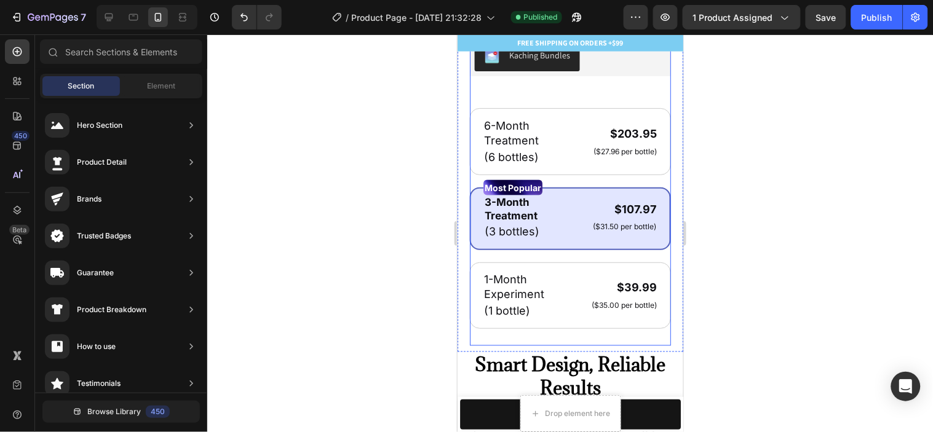
scroll to position [341, 0]
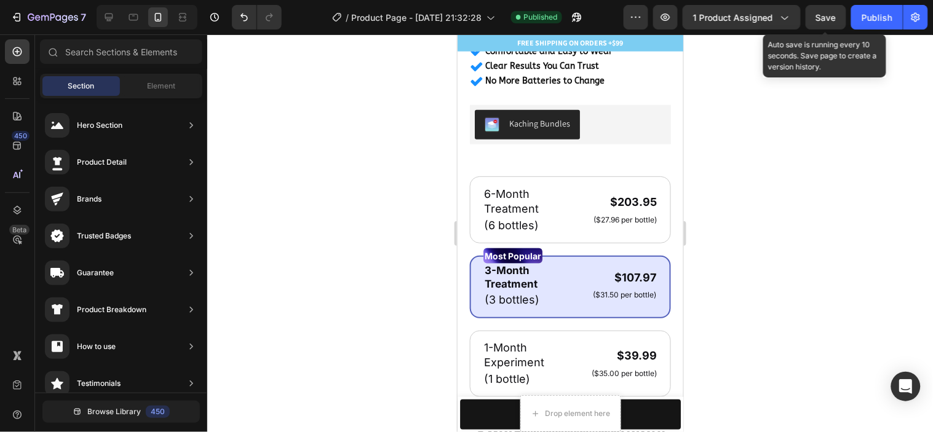
click at [843, 11] on button "Save" at bounding box center [826, 17] width 41 height 25
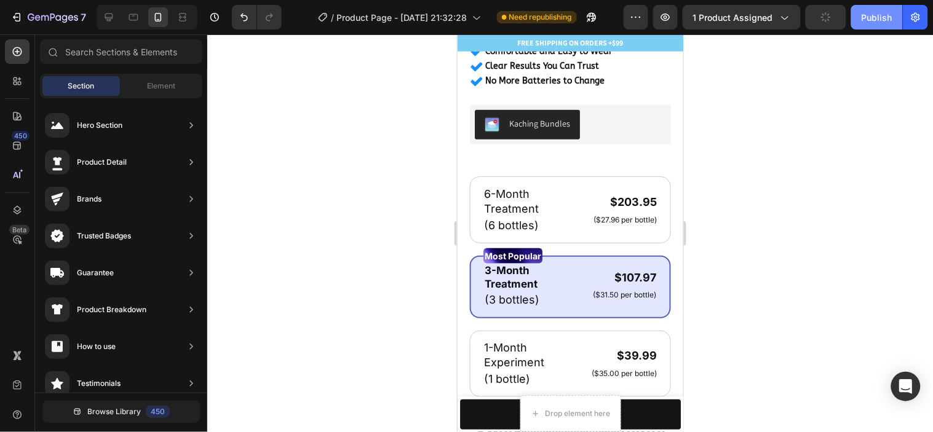
click at [873, 20] on div "Publish" at bounding box center [877, 17] width 31 height 13
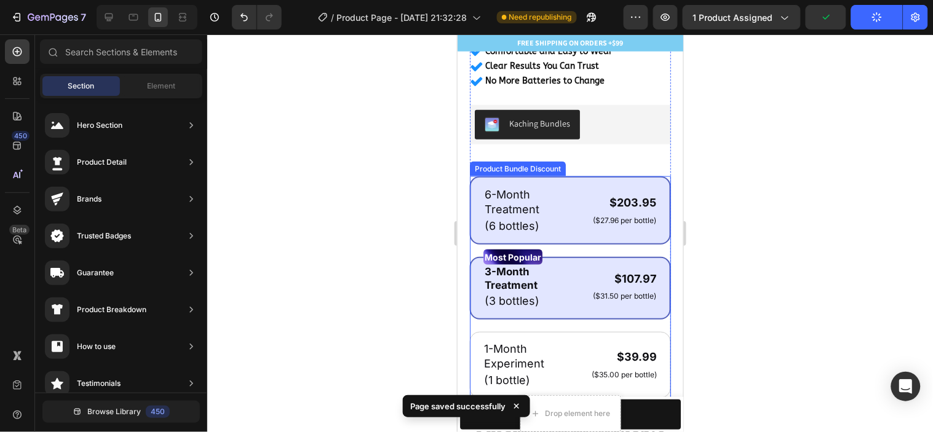
scroll to position [410, 0]
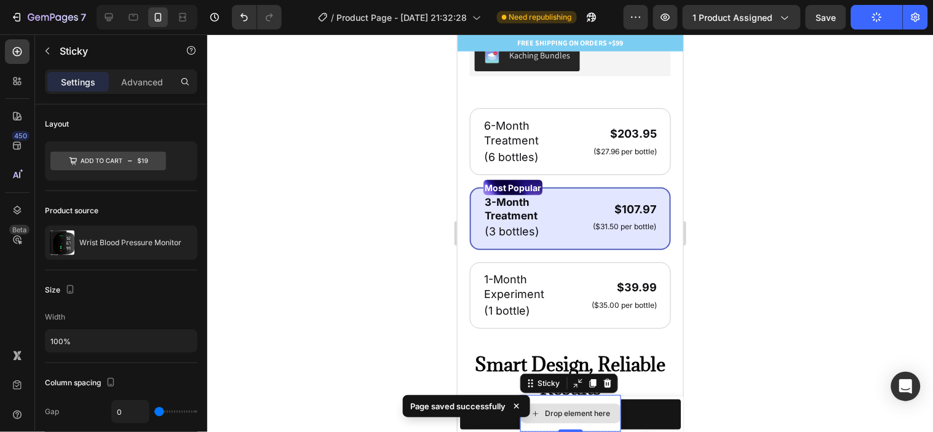
click at [589, 397] on div "Drop element here" at bounding box center [570, 413] width 101 height 37
click at [600, 378] on div at bounding box center [607, 383] width 15 height 15
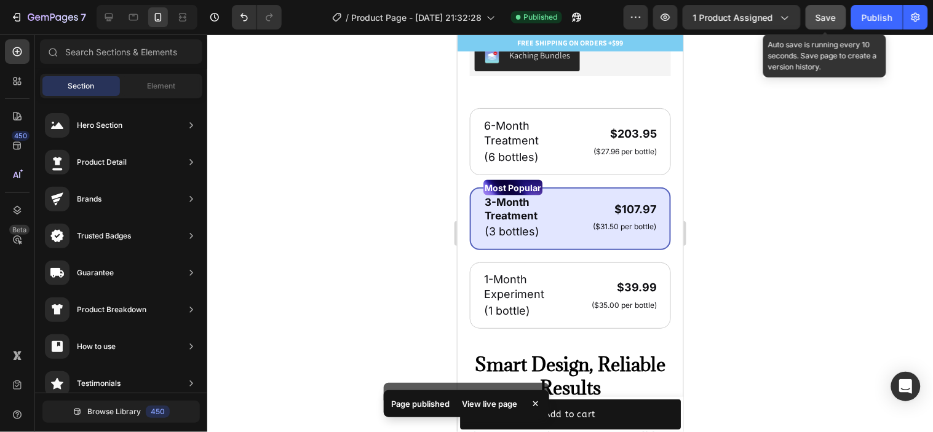
click at [822, 14] on span "Save" at bounding box center [826, 17] width 20 height 10
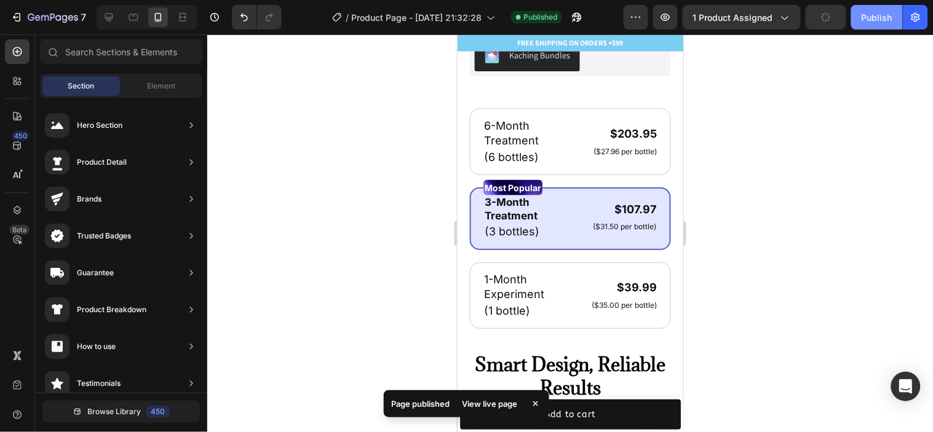
click at [861, 18] on button "Publish" at bounding box center [877, 17] width 52 height 25
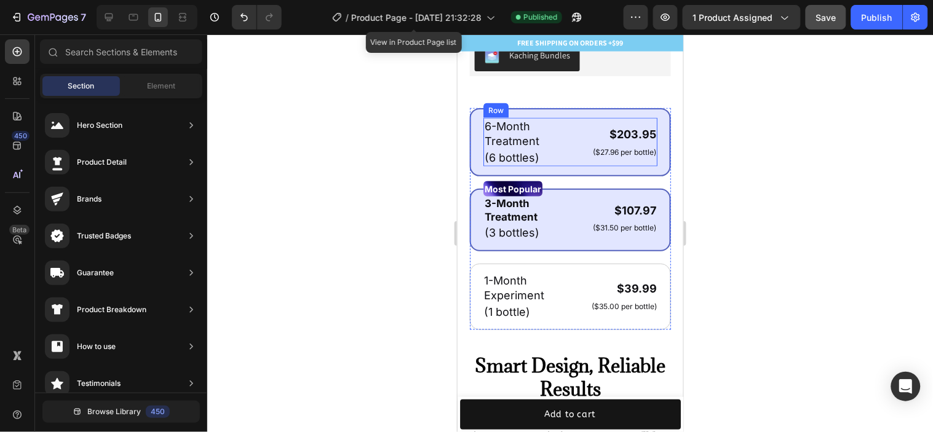
scroll to position [341, 0]
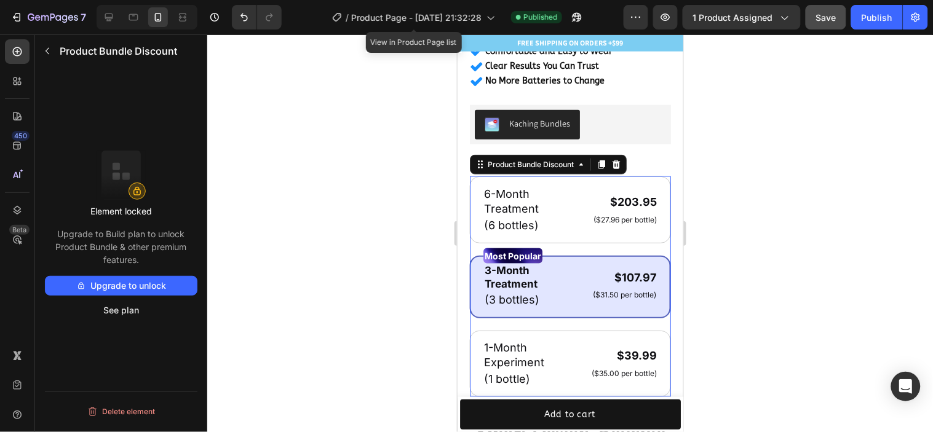
click at [141, 284] on button "Upgrade to unlock" at bounding box center [121, 286] width 153 height 20
click at [621, 169] on icon at bounding box center [616, 164] width 10 height 10
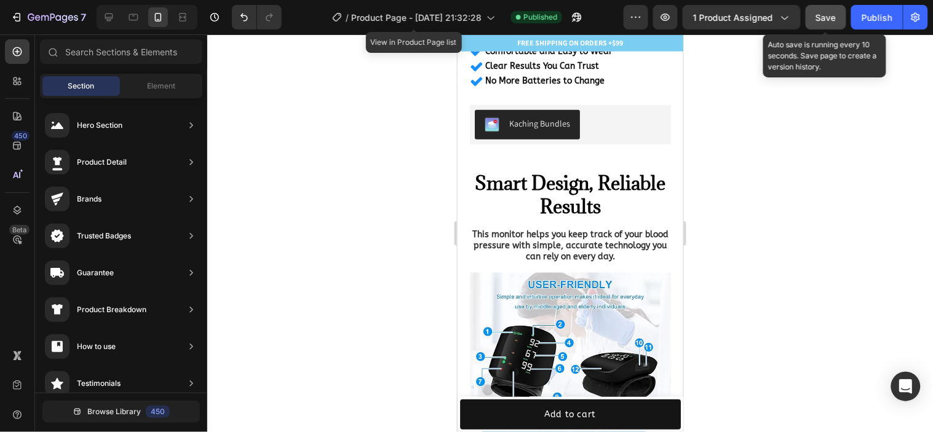
drag, startPoint x: 832, startPoint y: 22, endPoint x: 809, endPoint y: 28, distance: 23.6
click at [809, 28] on button "Save" at bounding box center [826, 17] width 41 height 25
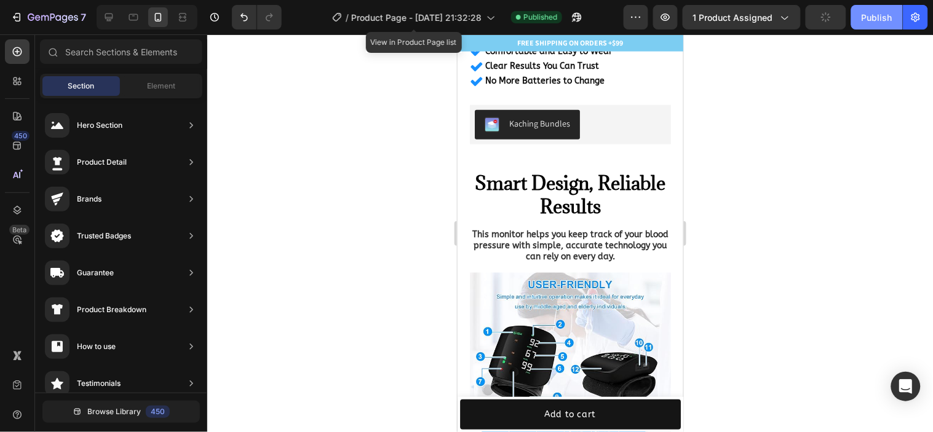
click at [855, 23] on button "Publish" at bounding box center [877, 17] width 52 height 25
